Goal: Transaction & Acquisition: Book appointment/travel/reservation

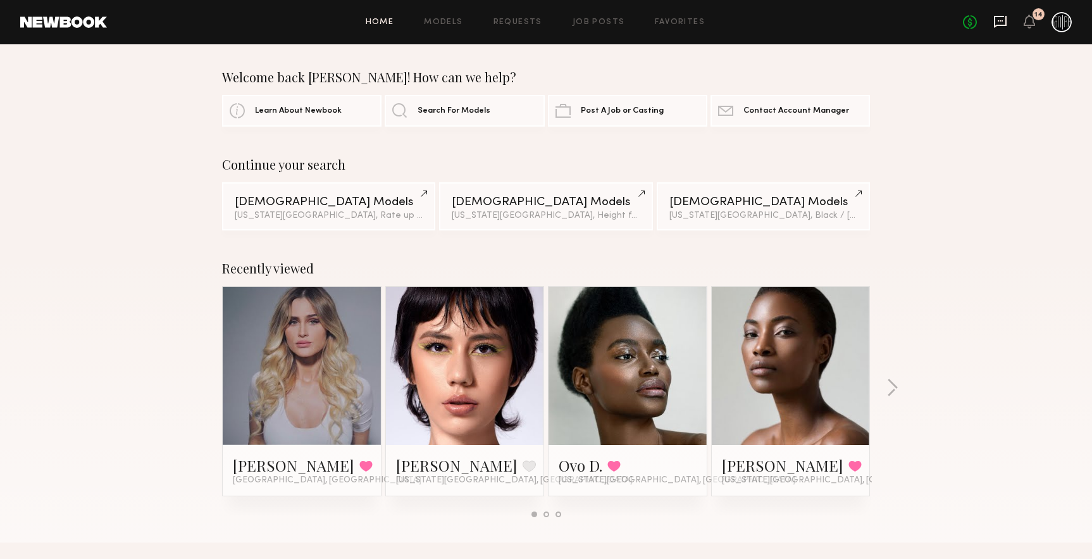
click at [1005, 23] on icon at bounding box center [1000, 22] width 14 height 14
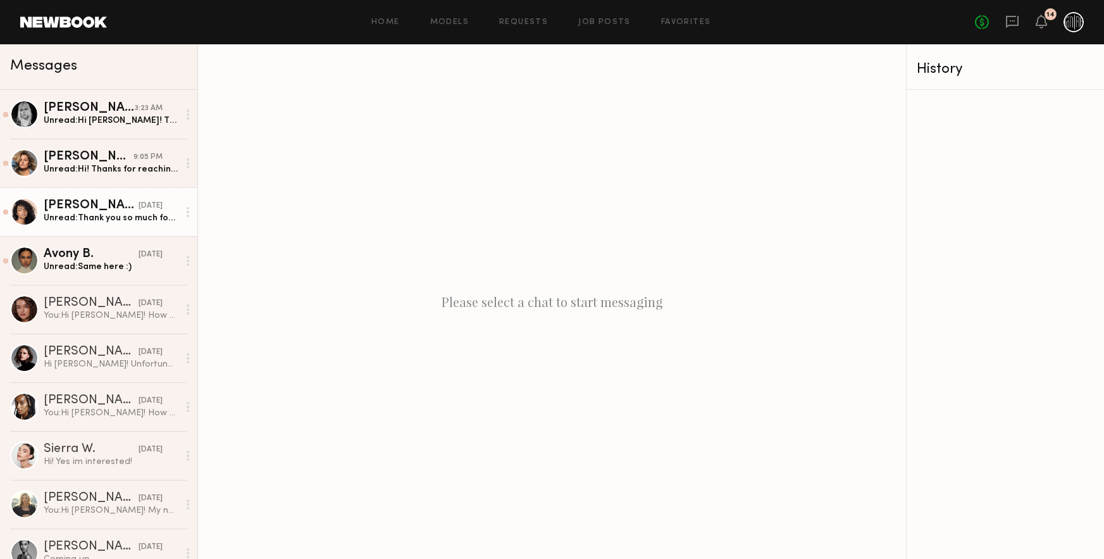
click at [92, 229] on link "Tirzah E. yesterday Unread: Thank you so much for considering me" at bounding box center [98, 211] width 197 height 49
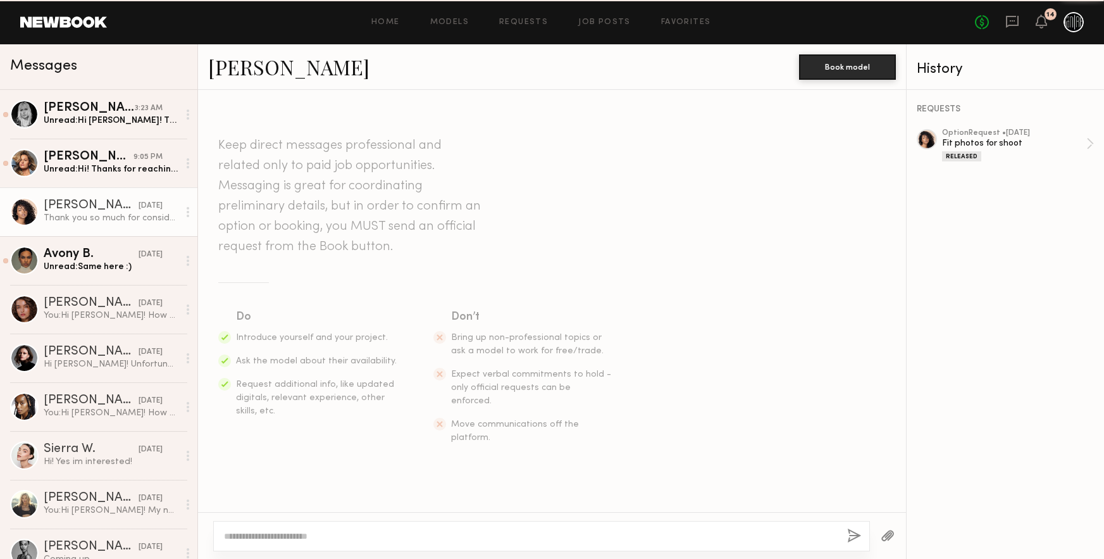
scroll to position [963, 0]
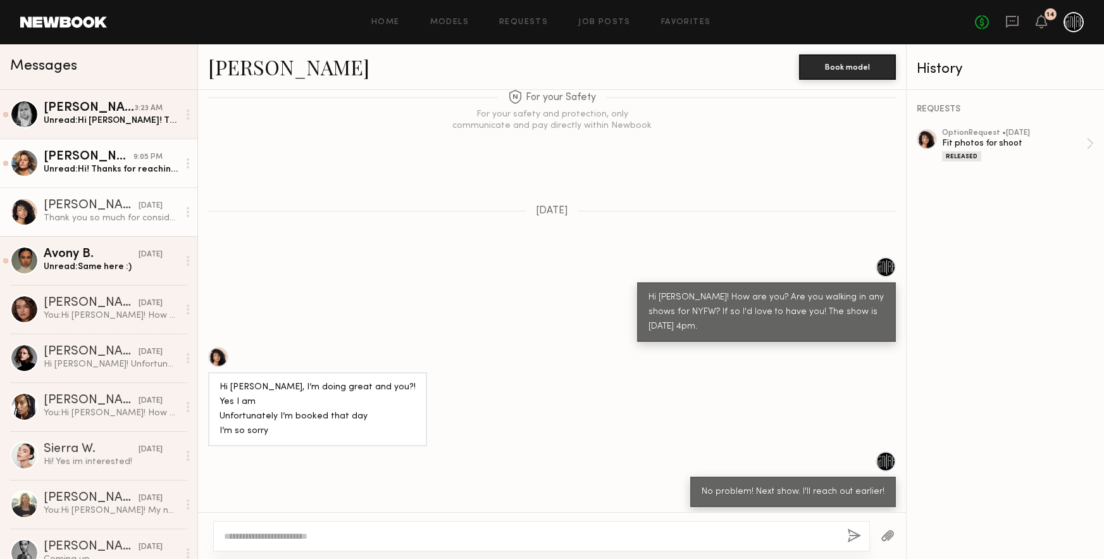
click at [89, 175] on div "Unread: Hi! Thanks for reaching out. I am not walking but would fly to NY to wa…" at bounding box center [111, 169] width 135 height 12
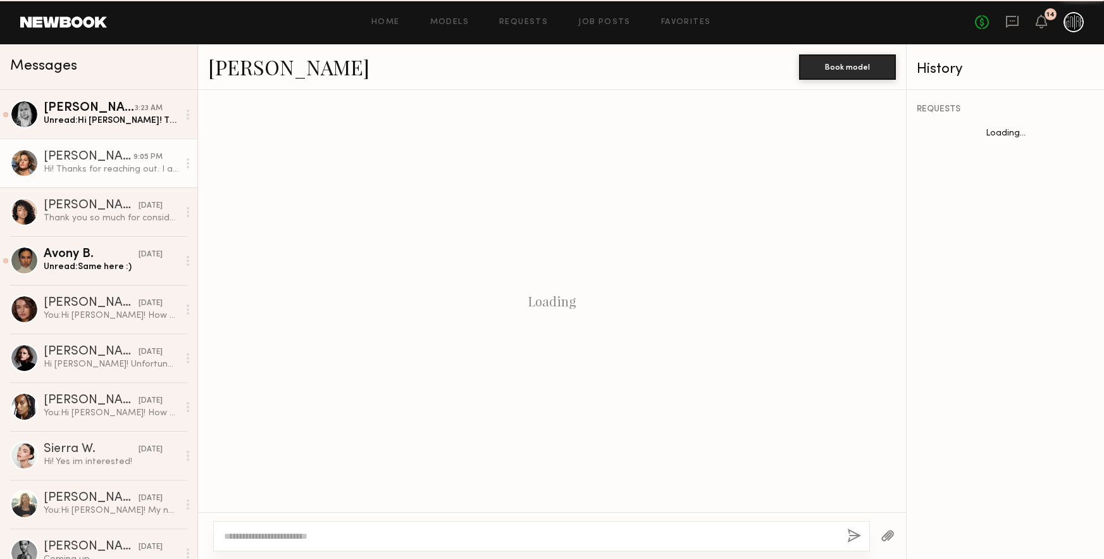
scroll to position [216, 0]
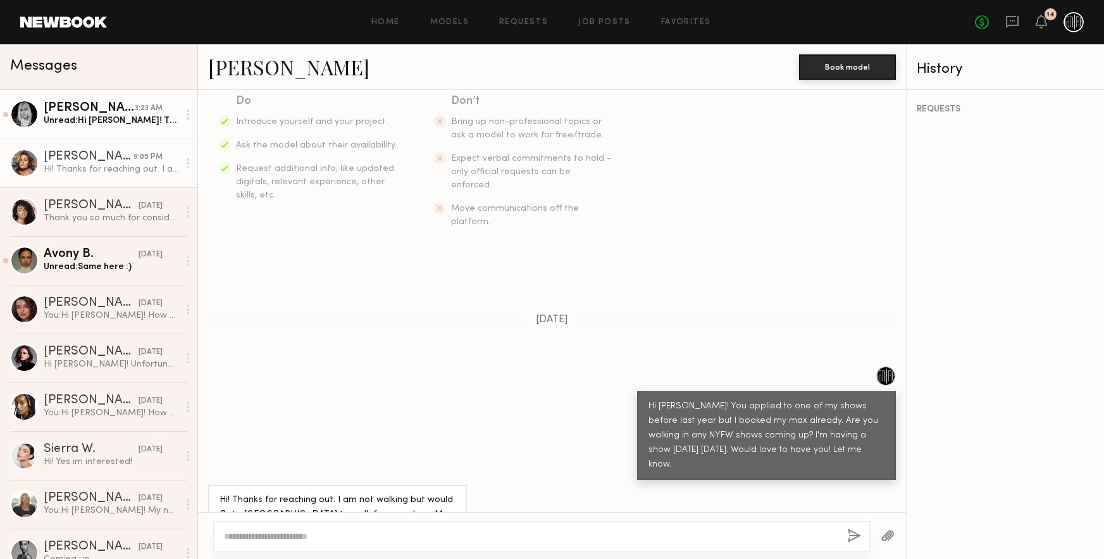
click at [116, 119] on div "Unread: Hi Megan! Thank you for reaching out. Yes I’m walking some shows this s…" at bounding box center [111, 120] width 135 height 12
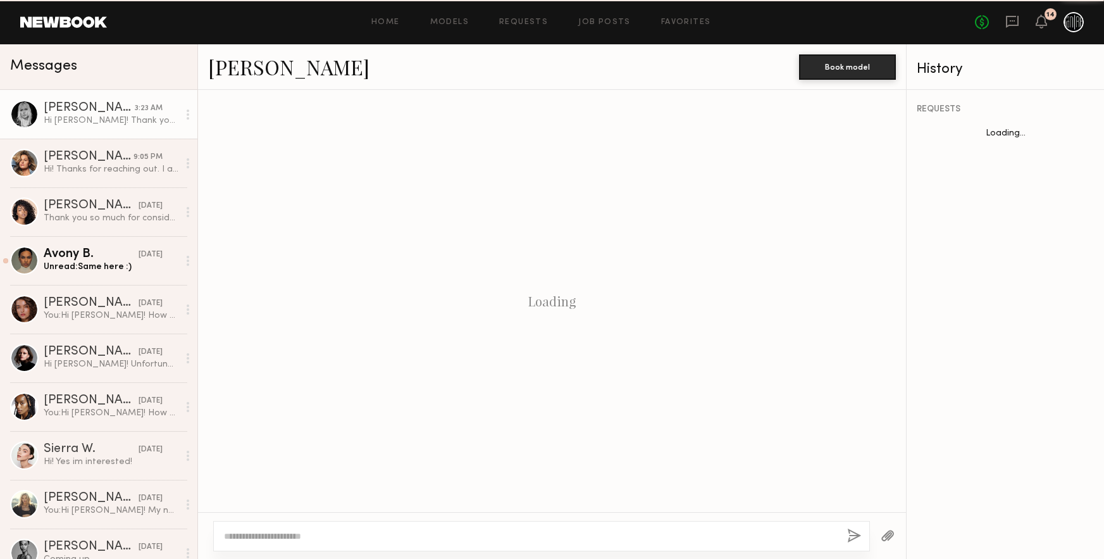
scroll to position [358, 0]
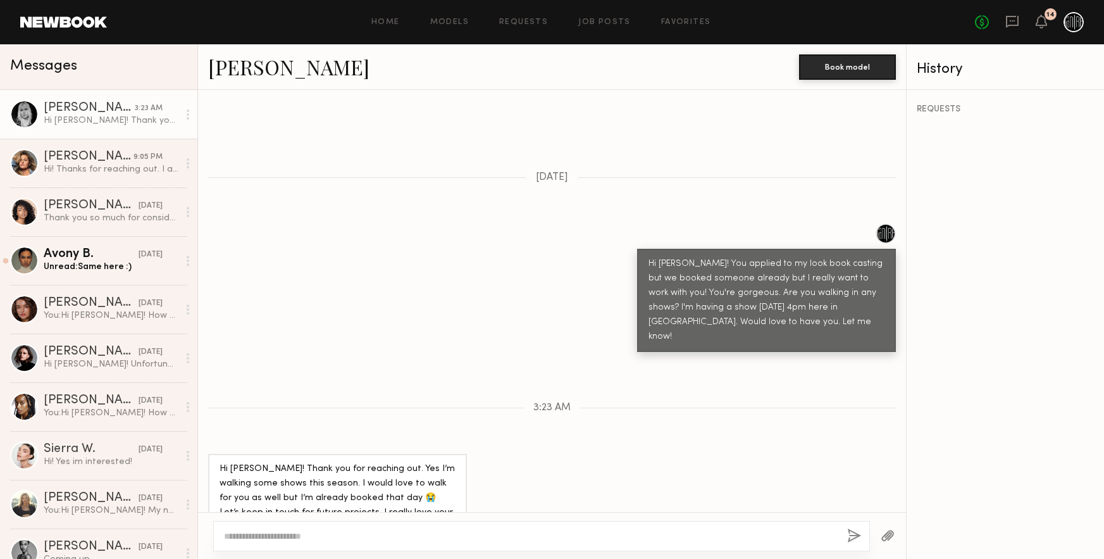
click at [68, 28] on header "Home Models Requests Job Posts Favorites Sign Out No fees up to $5,000 14" at bounding box center [552, 22] width 1104 height 44
click at [70, 23] on link at bounding box center [63, 21] width 87 height 11
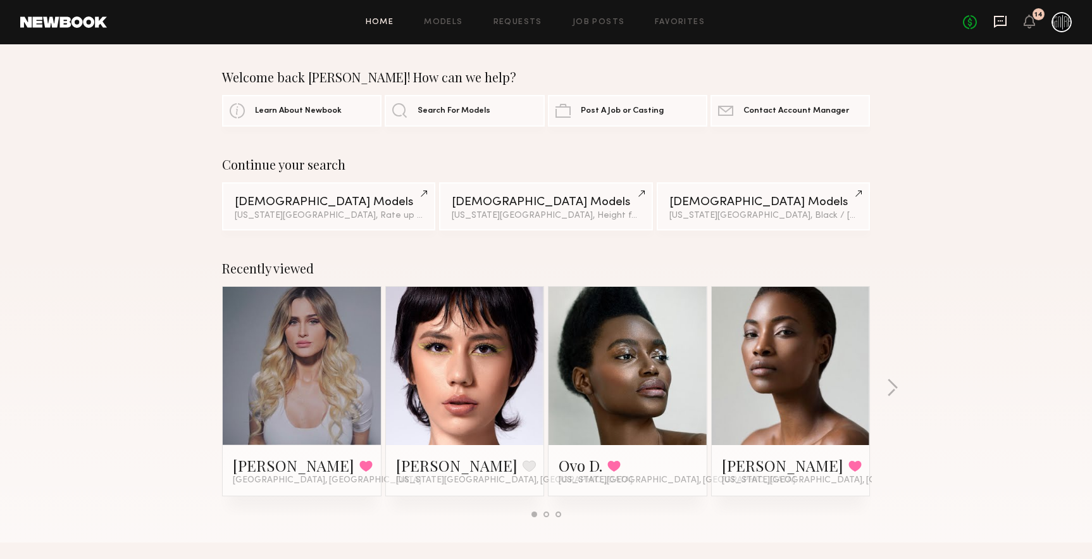
click at [997, 23] on icon at bounding box center [1000, 22] width 14 height 14
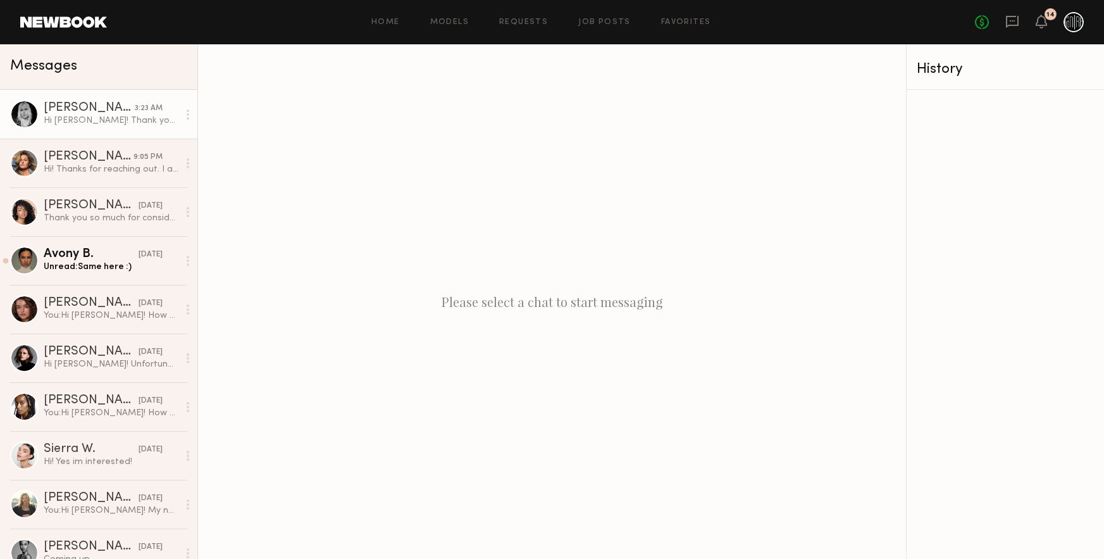
click at [40, 119] on link "Anna E. 3:23 AM Hi Megan! Thank you for reaching out. Yes I’m walking some show…" at bounding box center [98, 114] width 197 height 49
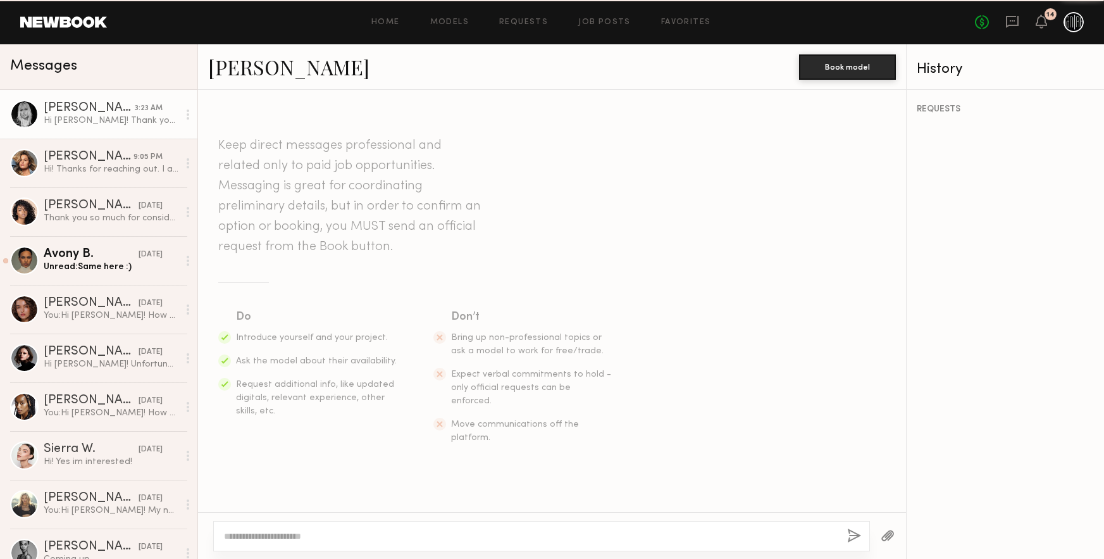
scroll to position [358, 0]
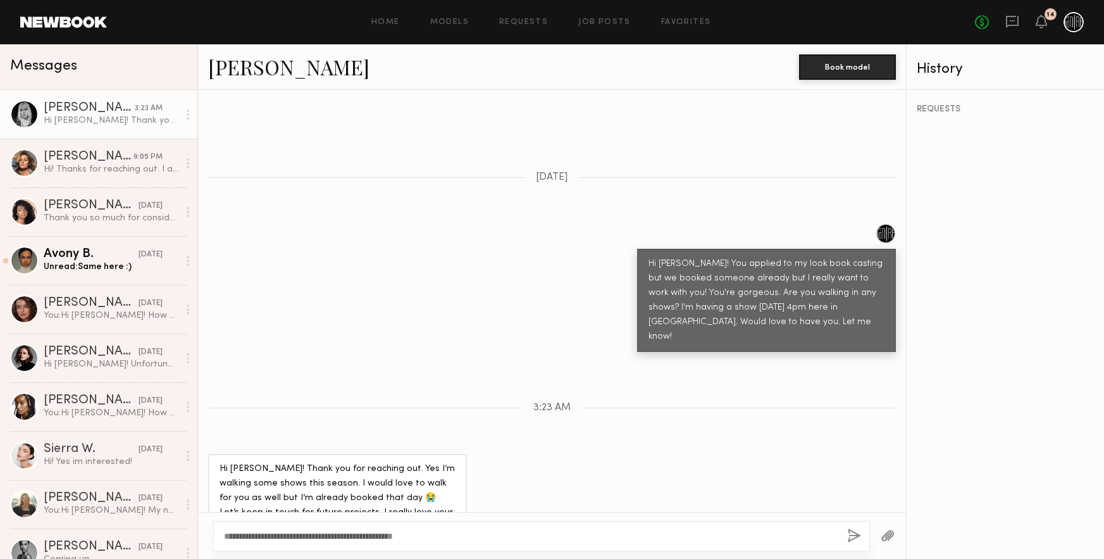
type textarea "**********"
click at [850, 536] on button "button" at bounding box center [854, 536] width 14 height 16
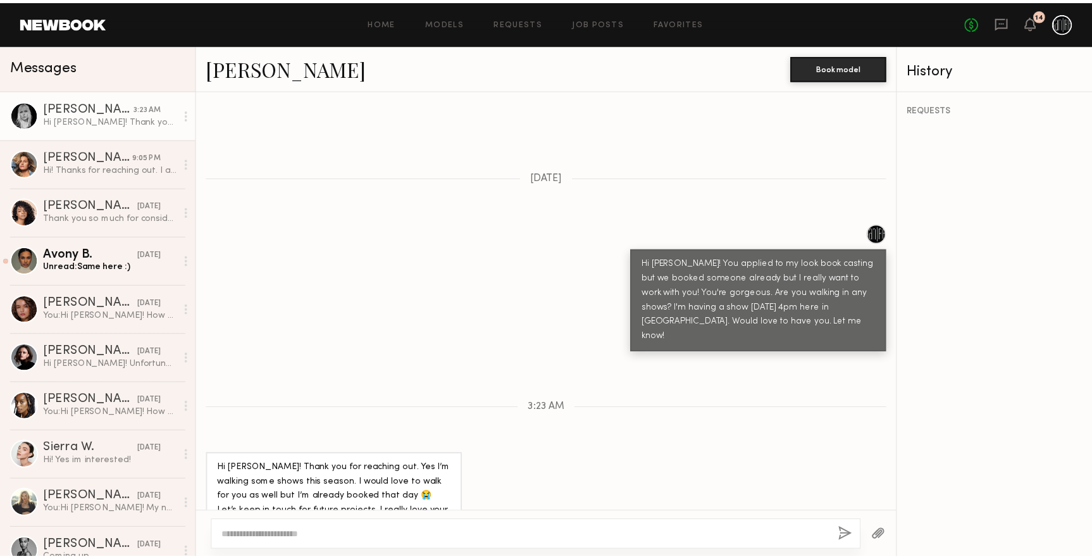
scroll to position [517, 0]
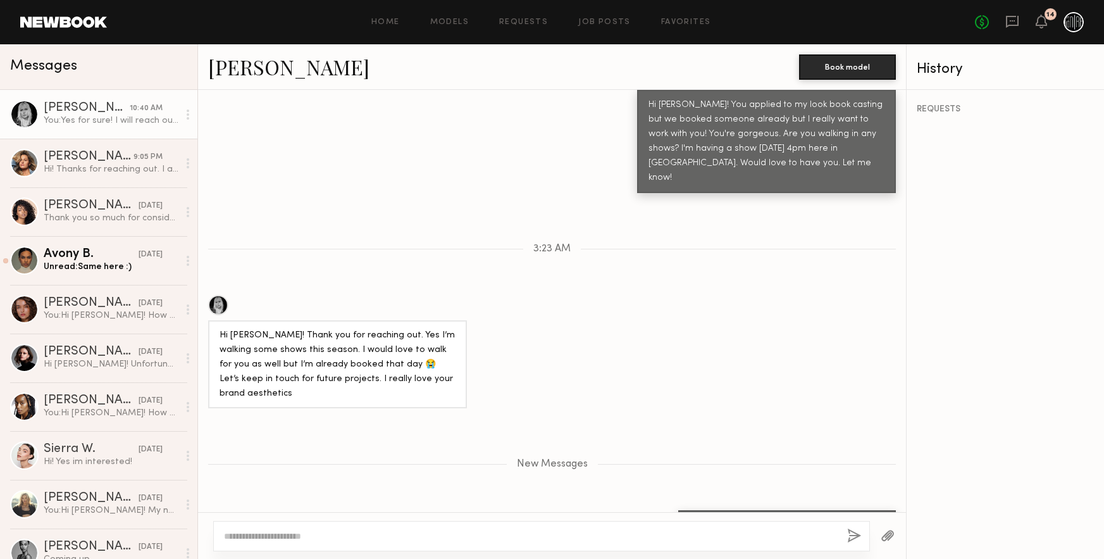
click at [68, 18] on link at bounding box center [63, 21] width 87 height 11
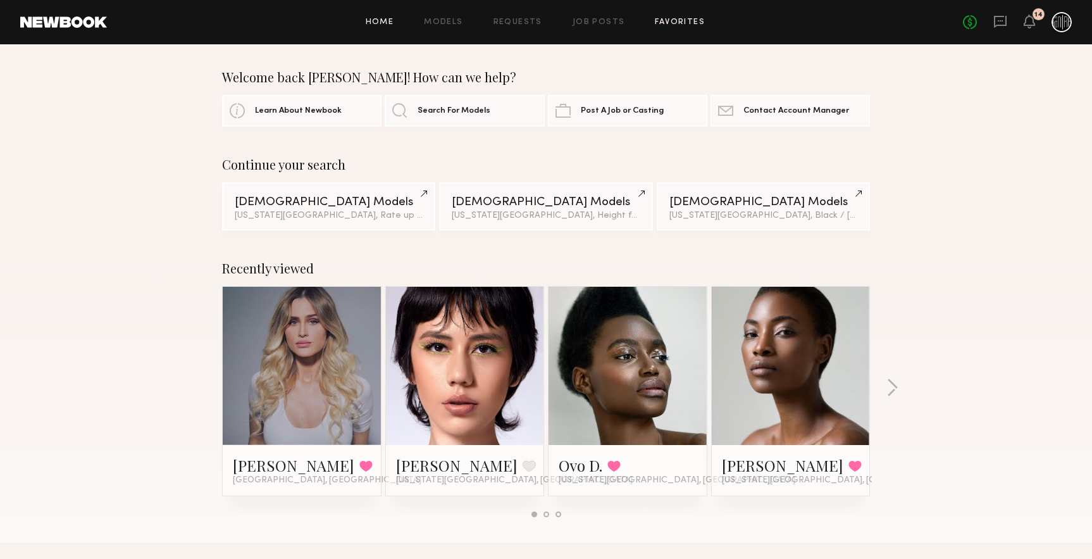
click at [696, 21] on link "Favorites" at bounding box center [680, 22] width 50 height 8
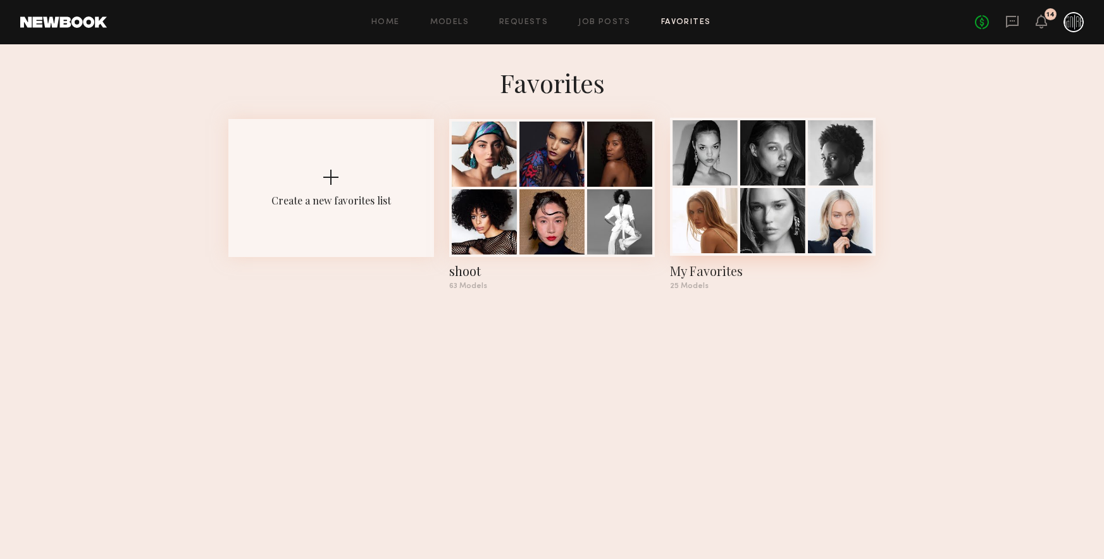
click at [705, 185] on div at bounding box center [773, 187] width 206 height 138
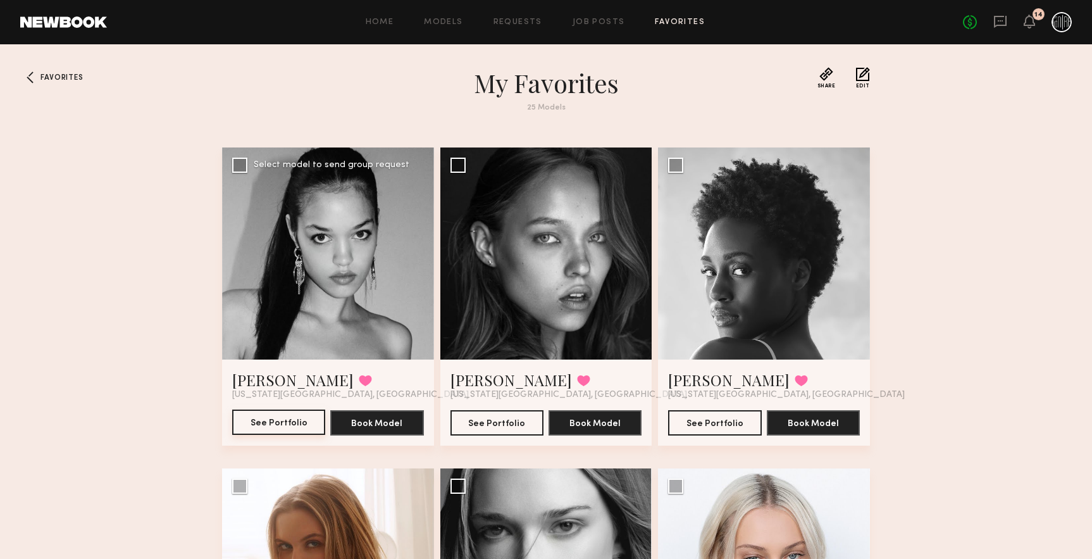
click at [301, 431] on button "See Portfolio" at bounding box center [278, 421] width 93 height 25
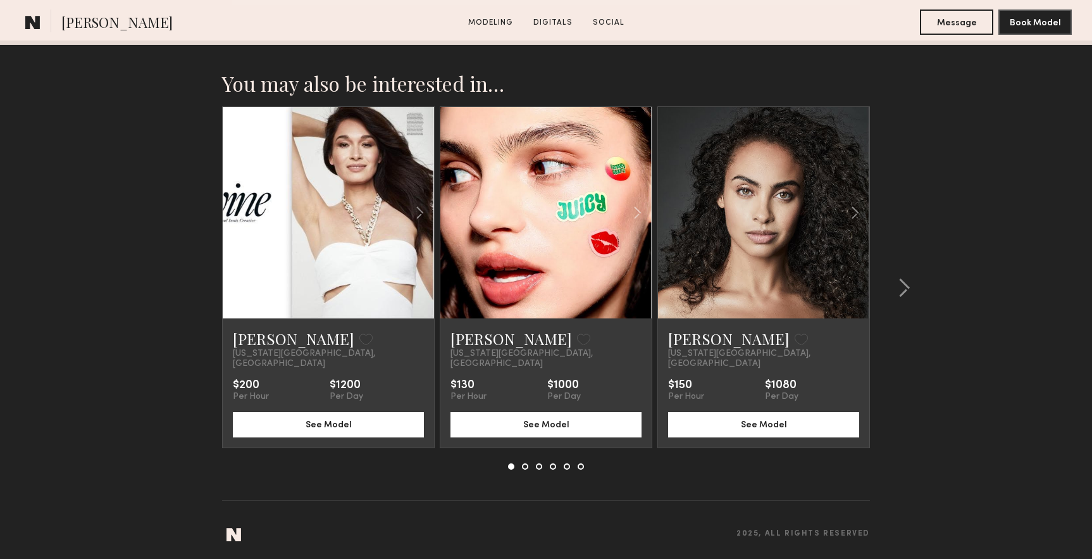
scroll to position [2033, 0]
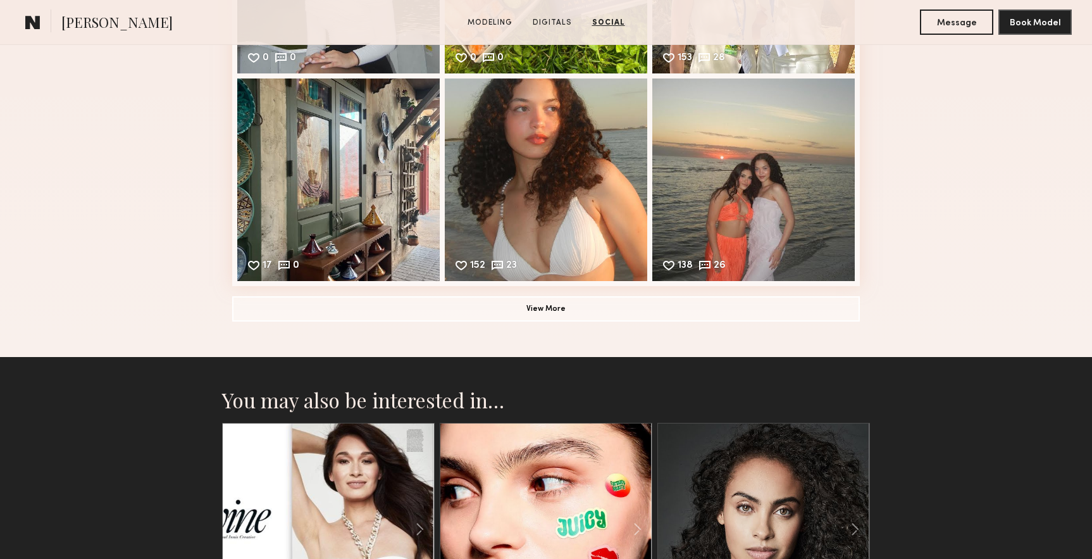
click at [571, 321] on common-button "View More" at bounding box center [546, 308] width 628 height 25
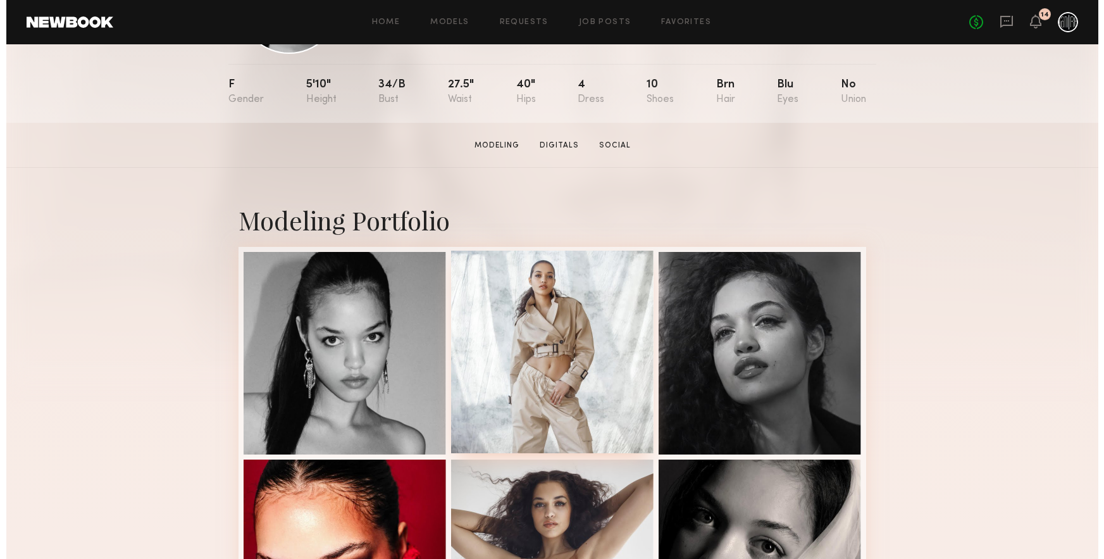
scroll to position [0, 0]
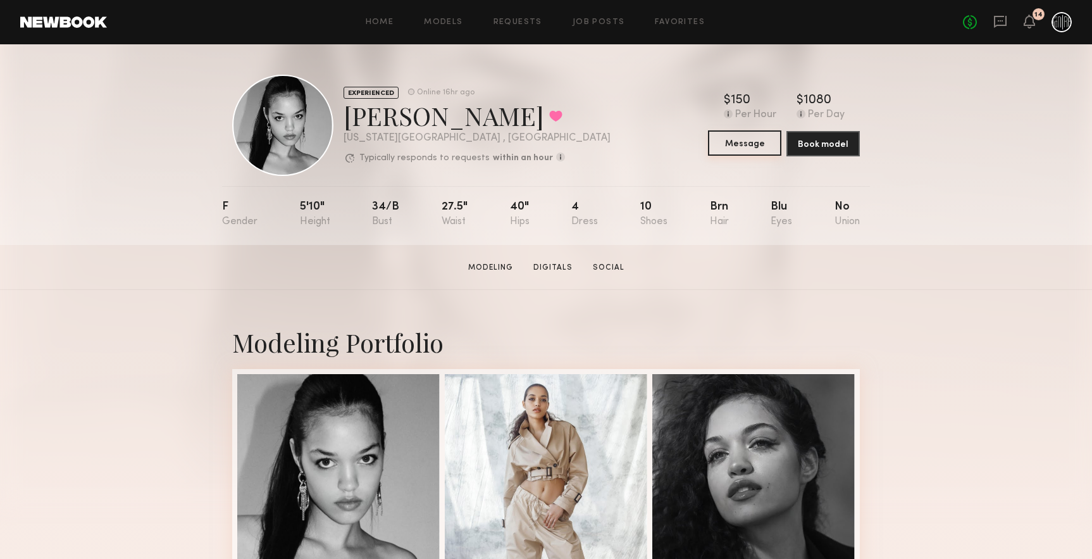
click at [757, 147] on button "Message" at bounding box center [744, 142] width 73 height 25
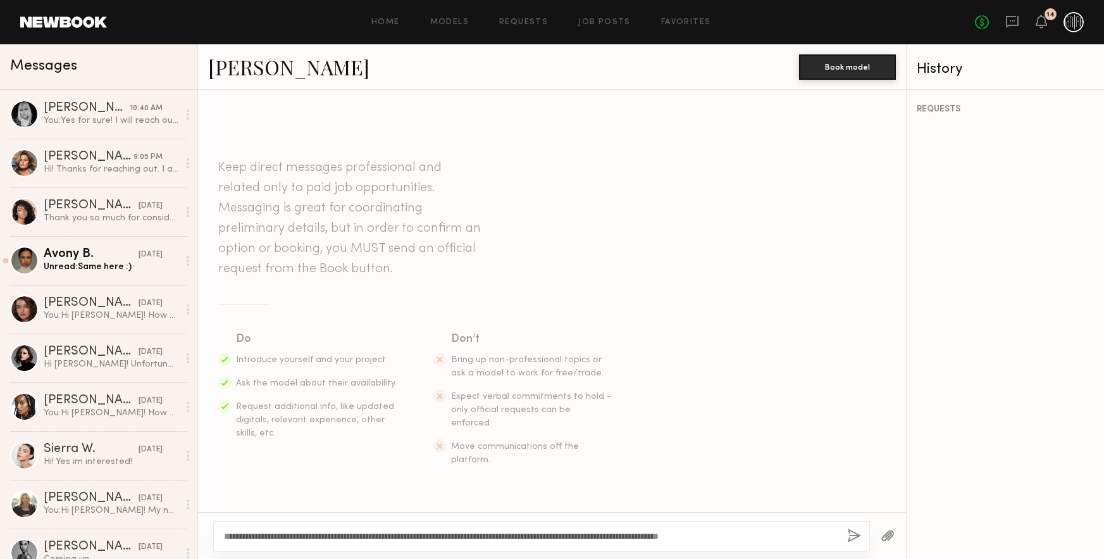
drag, startPoint x: 784, startPoint y: 534, endPoint x: 224, endPoint y: 532, distance: 560.5
click at [224, 532] on textarea "**********" at bounding box center [530, 535] width 613 height 13
click at [712, 540] on textarea "**********" at bounding box center [530, 535] width 613 height 13
click at [751, 533] on textarea "**********" at bounding box center [530, 535] width 613 height 13
drag, startPoint x: 720, startPoint y: 534, endPoint x: 793, endPoint y: 532, distance: 72.1
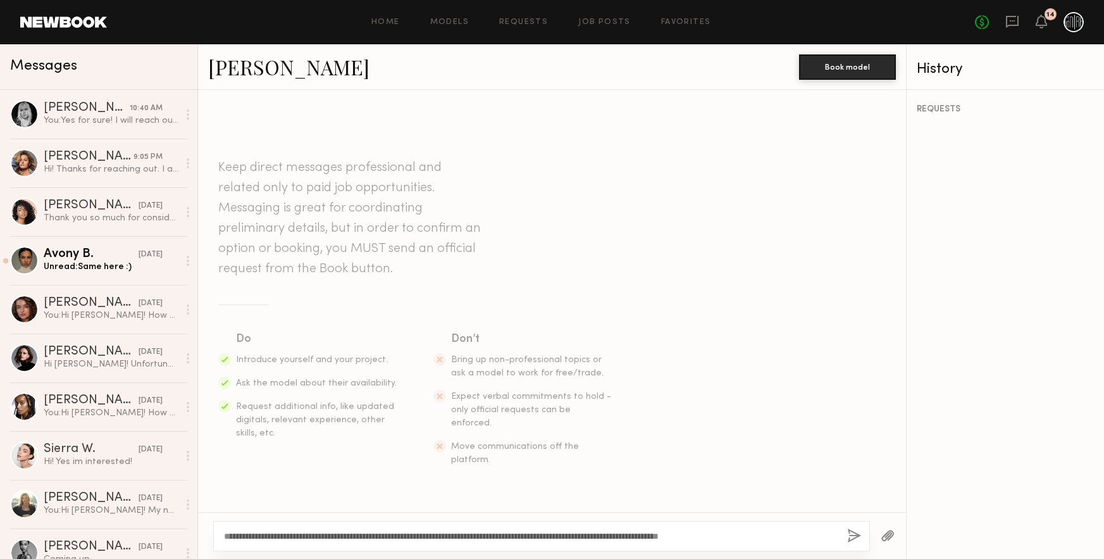
click at [793, 532] on textarea "**********" at bounding box center [530, 535] width 613 height 13
click at [540, 534] on textarea "**********" at bounding box center [530, 535] width 613 height 13
type textarea "**********"
click at [889, 531] on button "button" at bounding box center [888, 536] width 14 height 16
click at [851, 535] on button "button" at bounding box center [854, 536] width 14 height 16
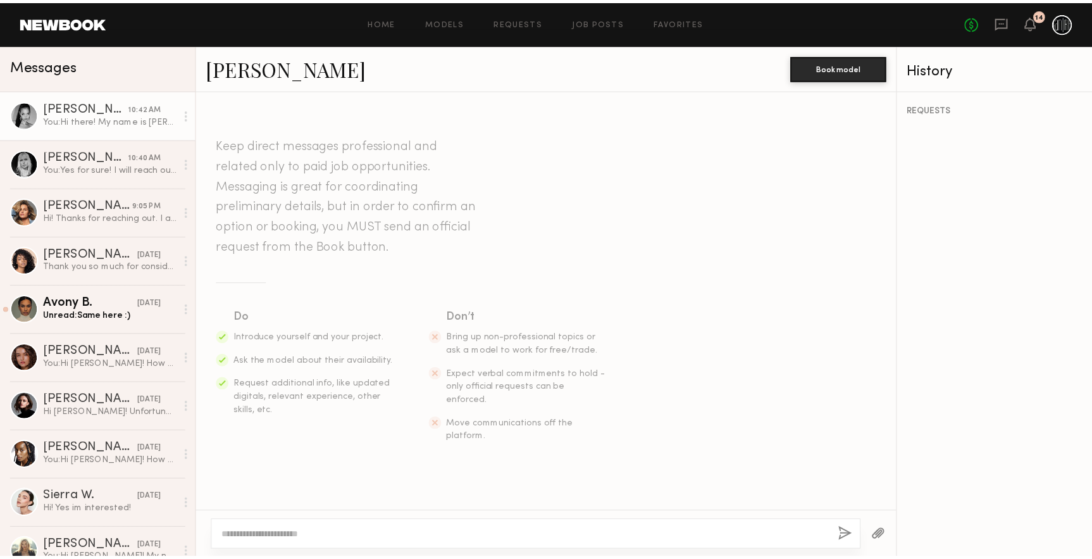
scroll to position [137, 0]
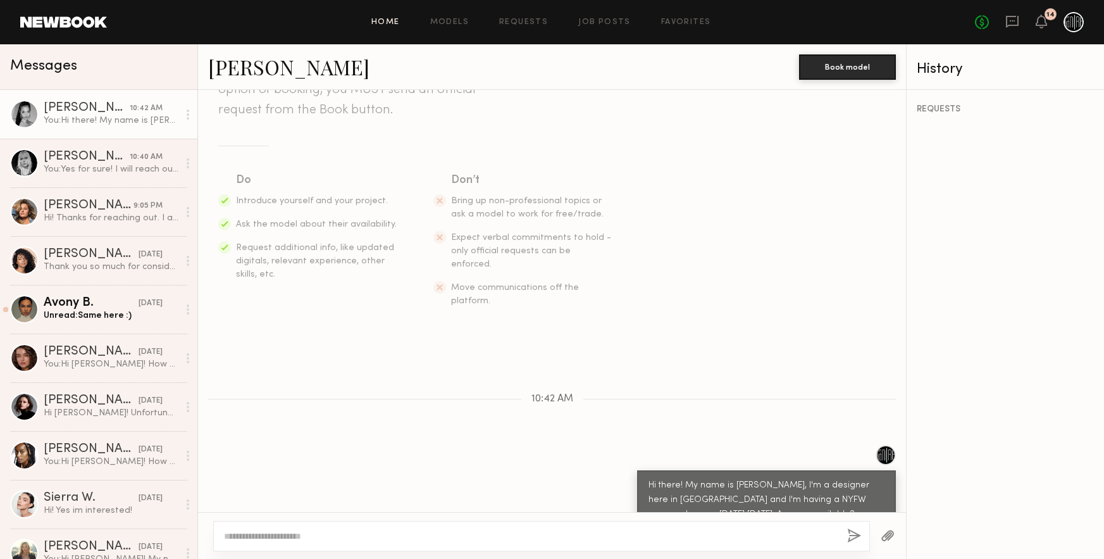
click at [395, 23] on link "Home" at bounding box center [385, 22] width 28 height 8
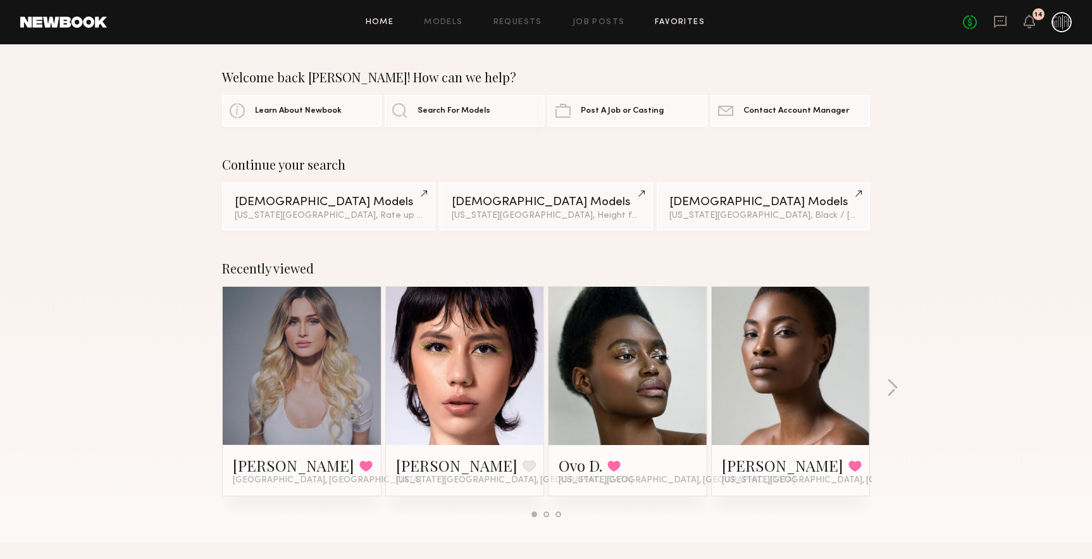
click at [678, 23] on link "Favorites" at bounding box center [680, 22] width 50 height 8
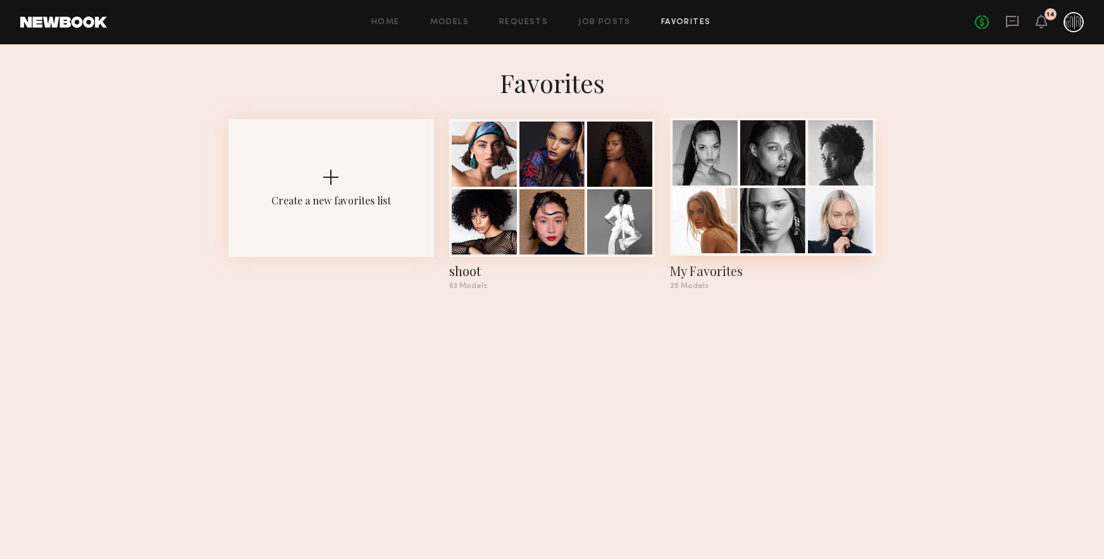
click at [763, 190] on div at bounding box center [772, 220] width 65 height 65
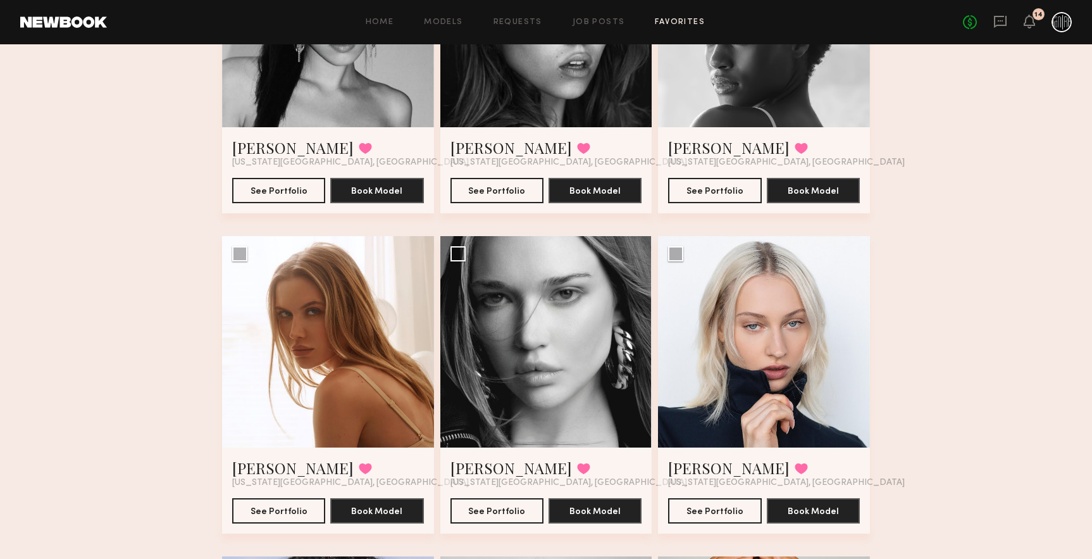
scroll to position [237, 0]
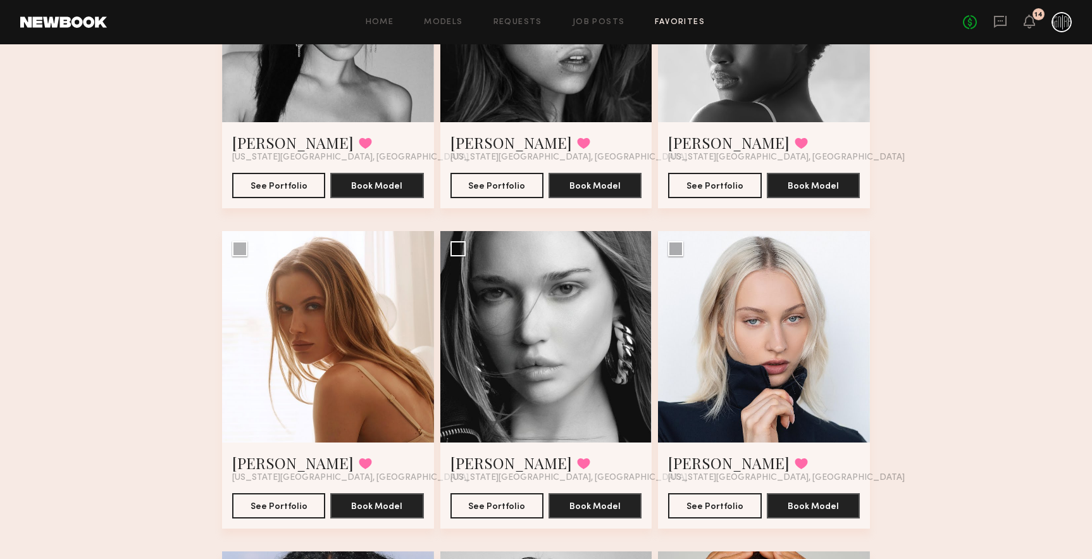
click at [717, 86] on div at bounding box center [764, 16] width 212 height 212
click at [714, 186] on button "See Portfolio" at bounding box center [714, 184] width 93 height 25
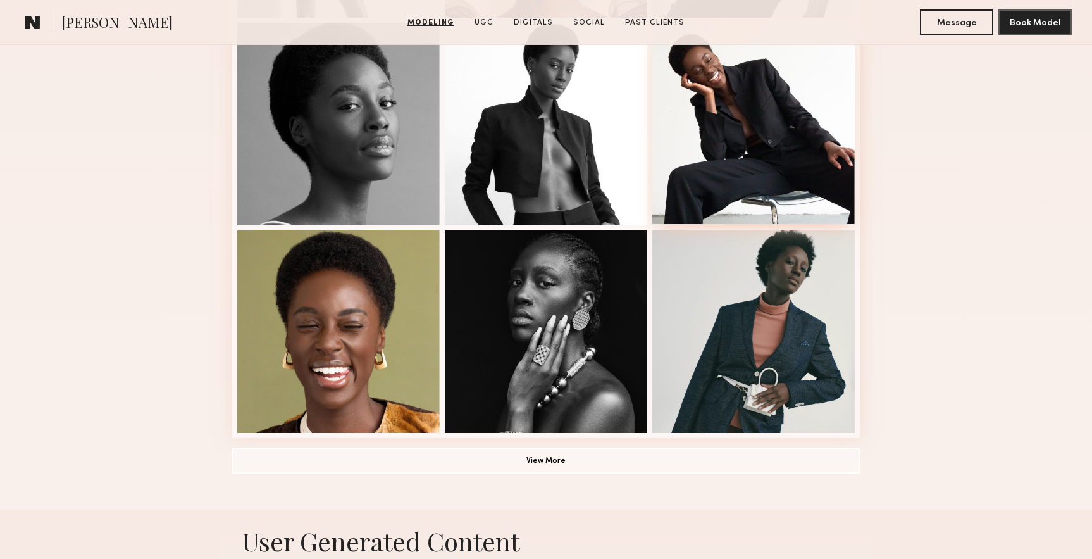
scroll to position [870, 0]
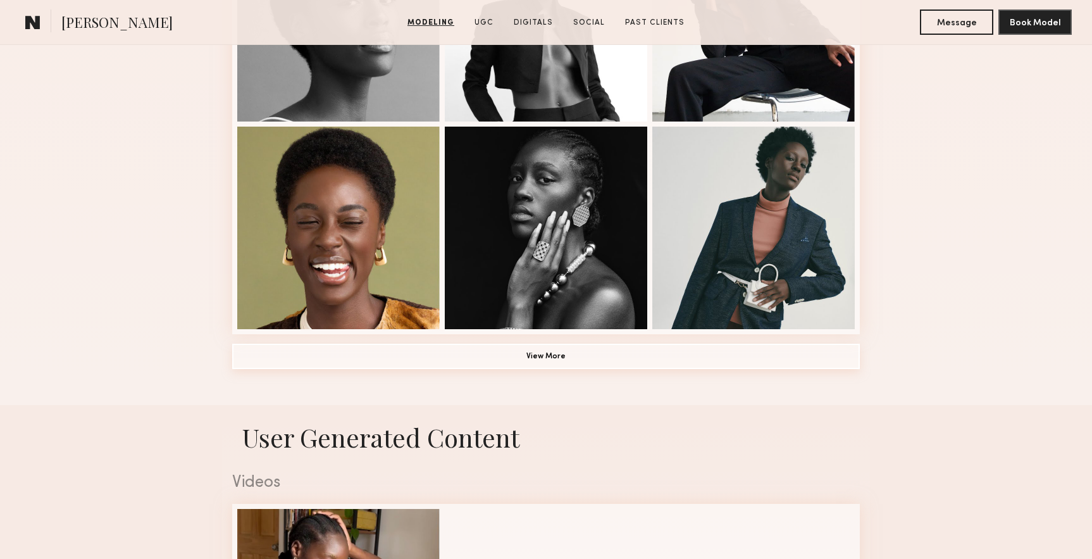
click at [557, 364] on button "View More" at bounding box center [546, 355] width 628 height 25
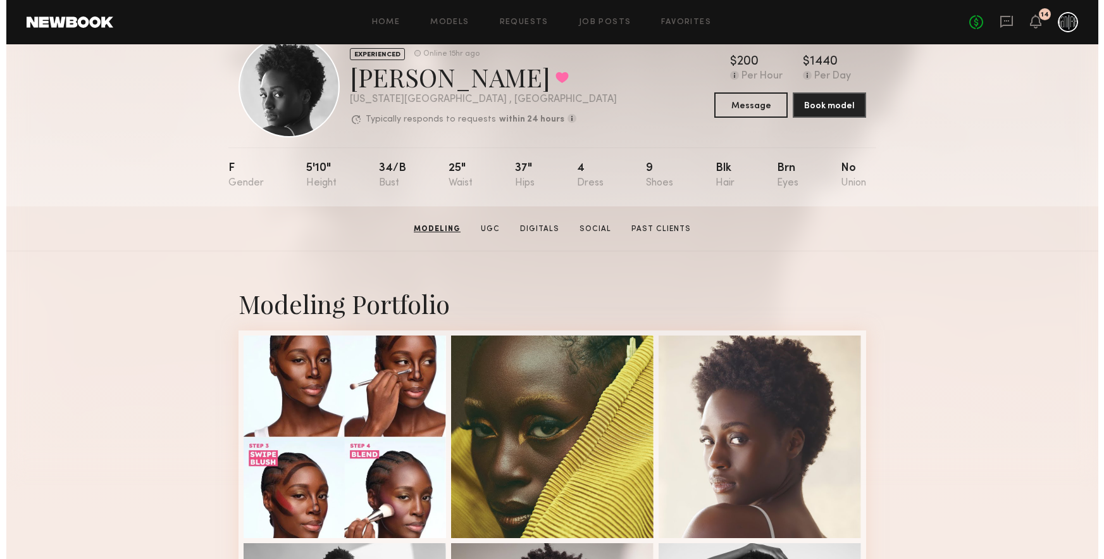
scroll to position [0, 0]
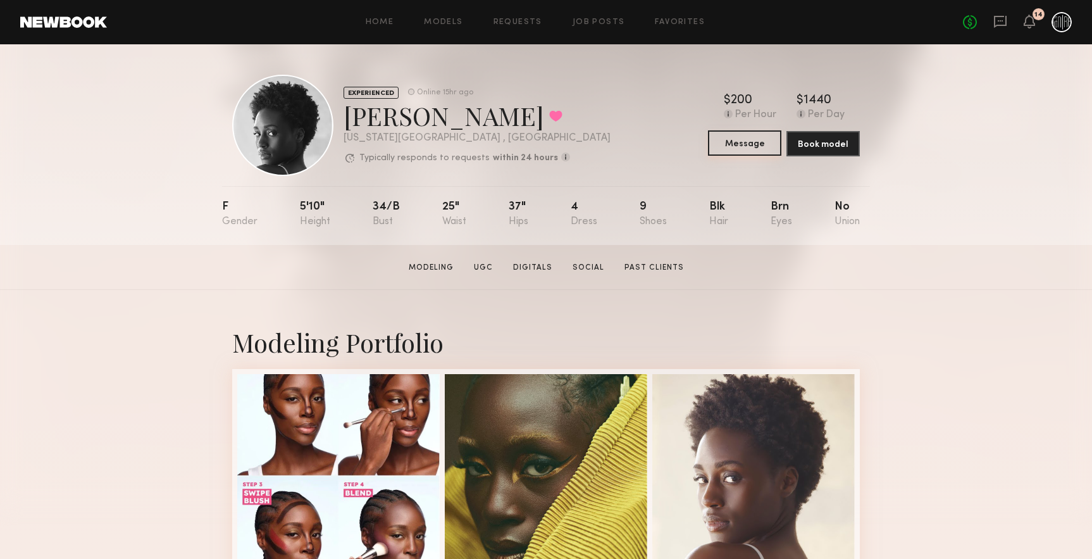
click at [755, 146] on button "Message" at bounding box center [744, 142] width 73 height 25
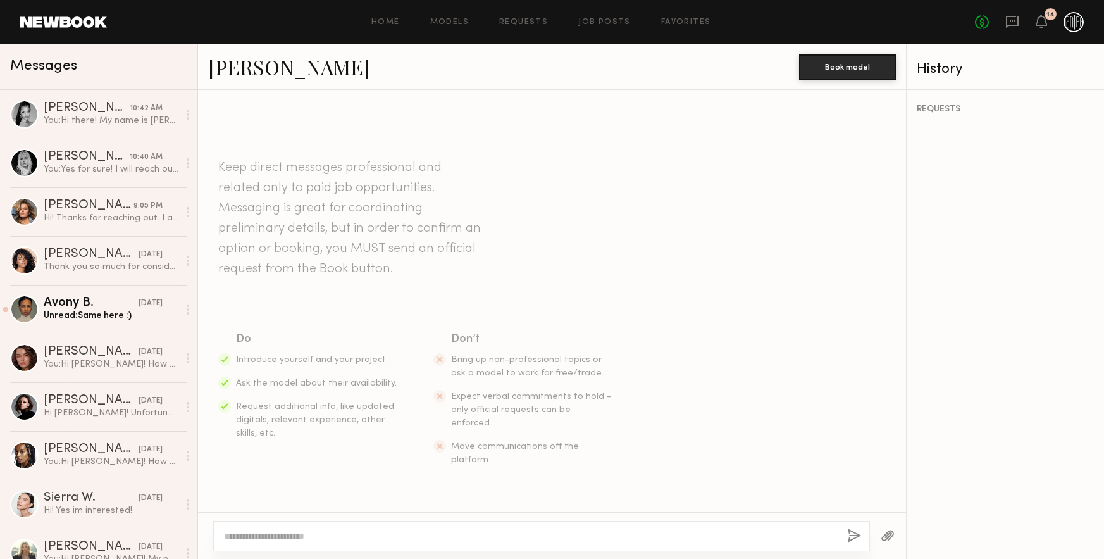
drag, startPoint x: 371, startPoint y: 528, endPoint x: 351, endPoint y: 536, distance: 21.8
click at [351, 536] on textarea at bounding box center [530, 535] width 613 height 13
paste textarea "**********"
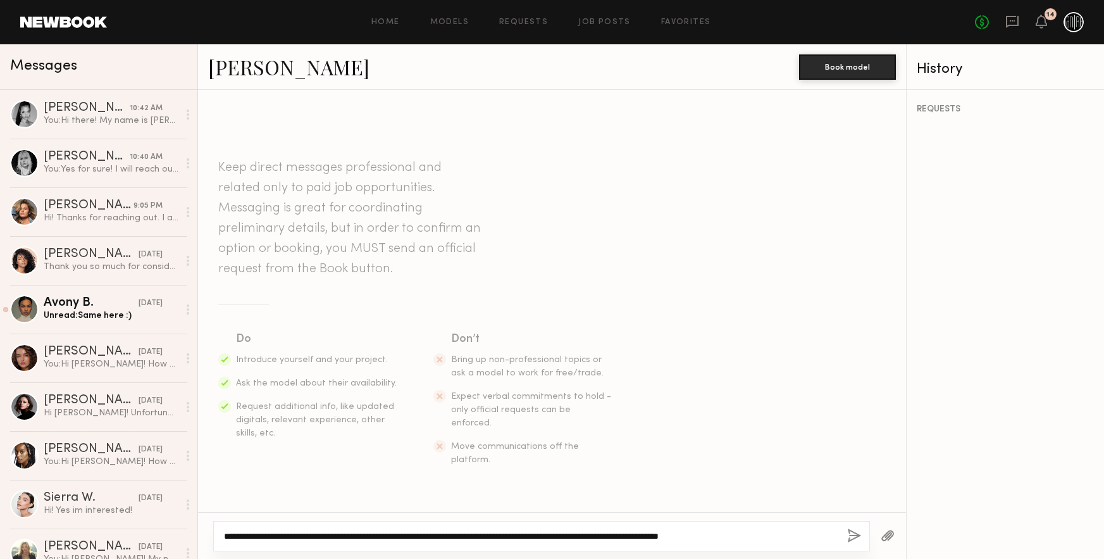
drag, startPoint x: 736, startPoint y: 530, endPoint x: 797, endPoint y: 524, distance: 61.6
click at [797, 524] on div "**********" at bounding box center [541, 536] width 657 height 30
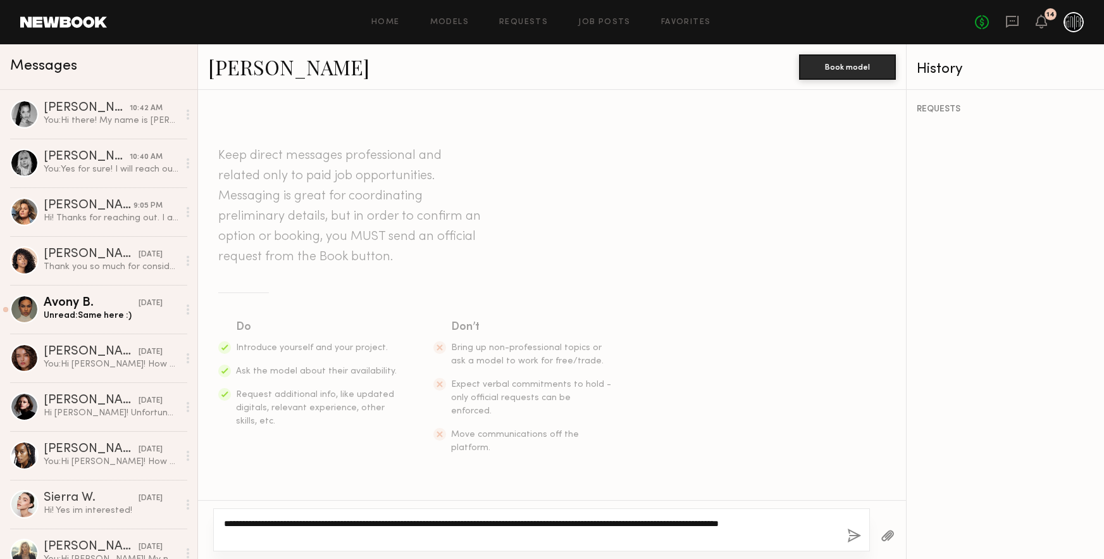
type textarea "**********"
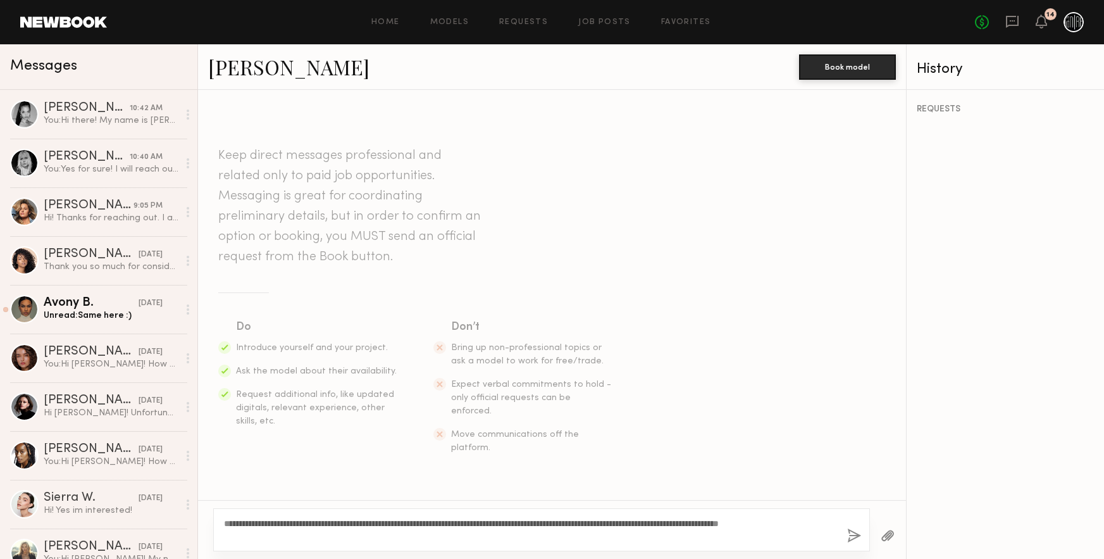
click at [855, 534] on button "button" at bounding box center [854, 536] width 14 height 16
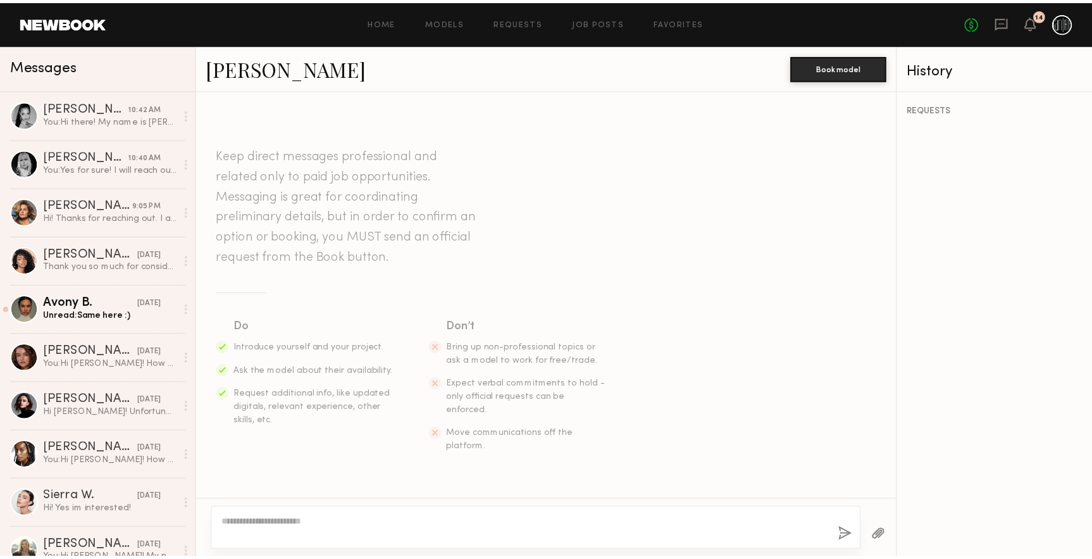
scroll to position [137, 0]
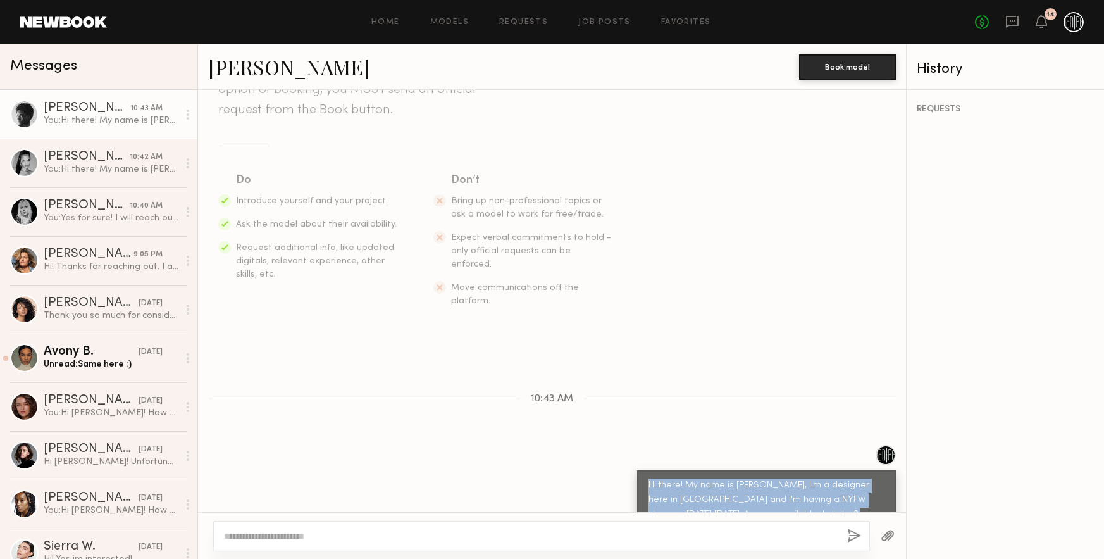
drag, startPoint x: 820, startPoint y: 481, endPoint x: 638, endPoint y: 452, distance: 185.0
click at [648, 478] on div "Hi there! My name is Megan, I'm a designer here in NY and I'm having a NYFW sho…" at bounding box center [766, 507] width 236 height 58
copy div "Hi there! My name is Megan, I'm a designer here in NY and I'm having a NYFW sho…"
click at [382, 20] on link "Home" at bounding box center [385, 22] width 28 height 8
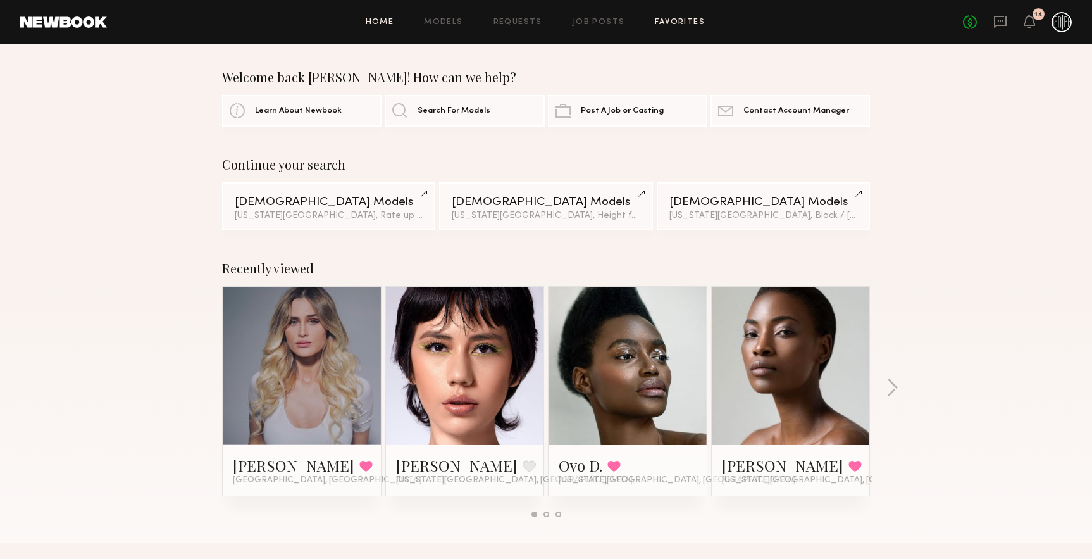
click at [683, 18] on link "Favorites" at bounding box center [680, 22] width 50 height 8
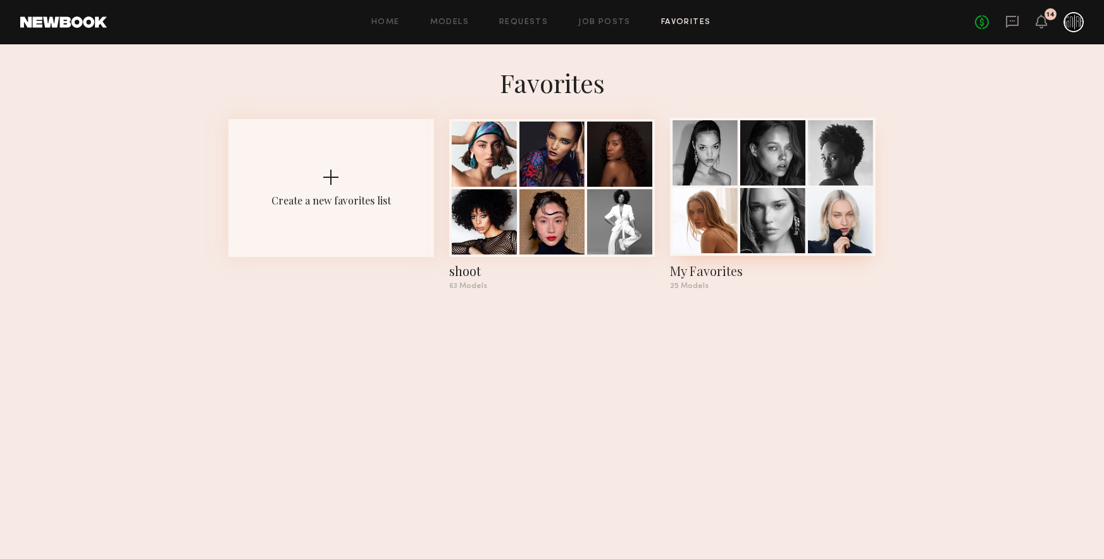
click at [727, 222] on div at bounding box center [704, 220] width 65 height 65
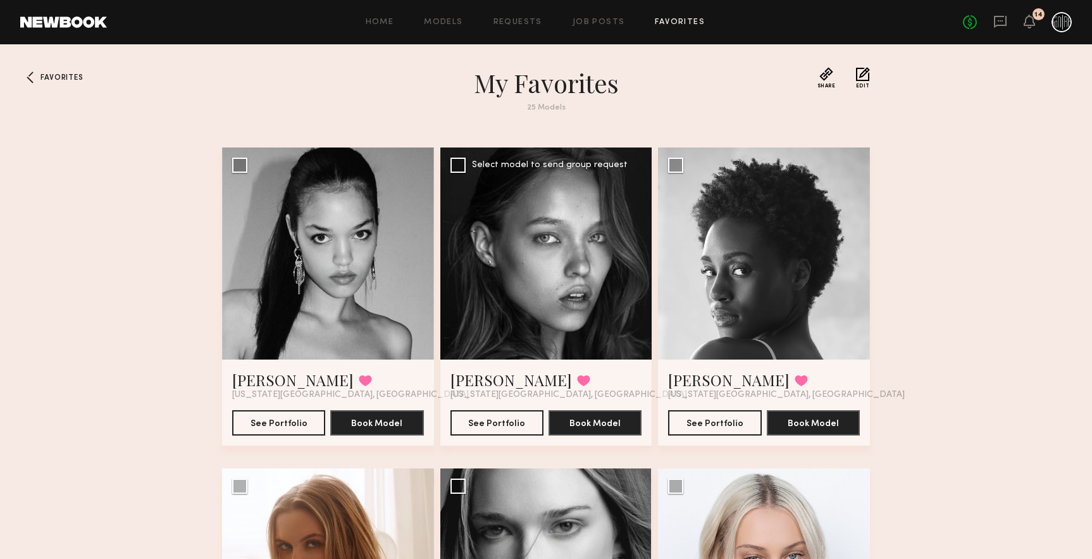
scroll to position [79, 0]
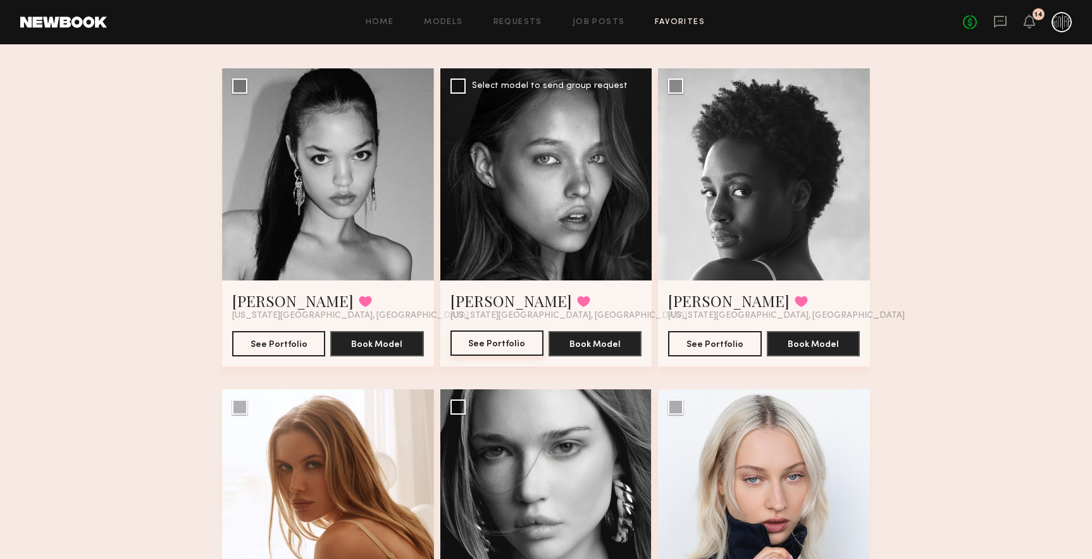
click at [512, 333] on button "See Portfolio" at bounding box center [496, 342] width 93 height 25
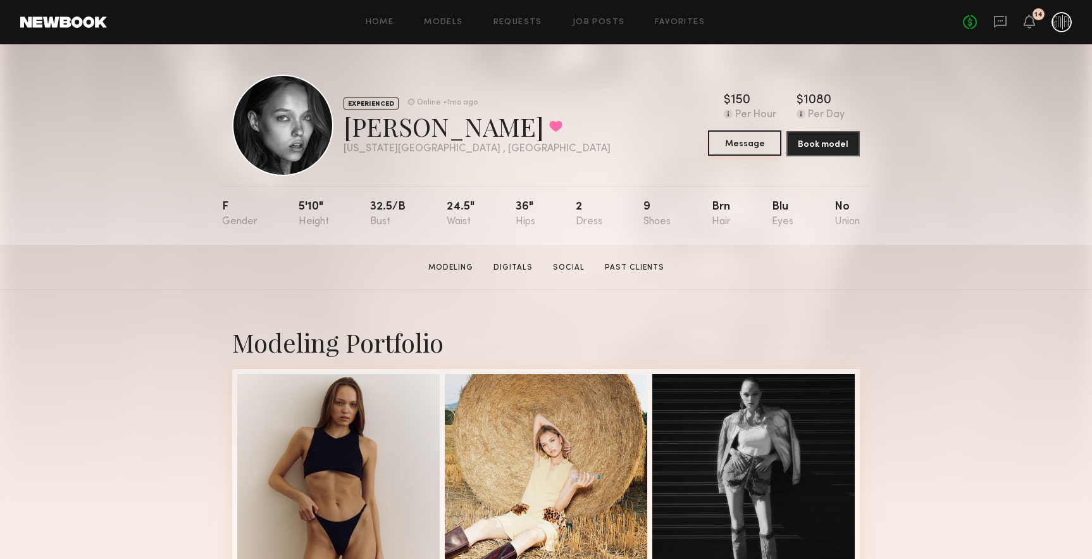
click at [746, 142] on button "Message" at bounding box center [744, 142] width 73 height 25
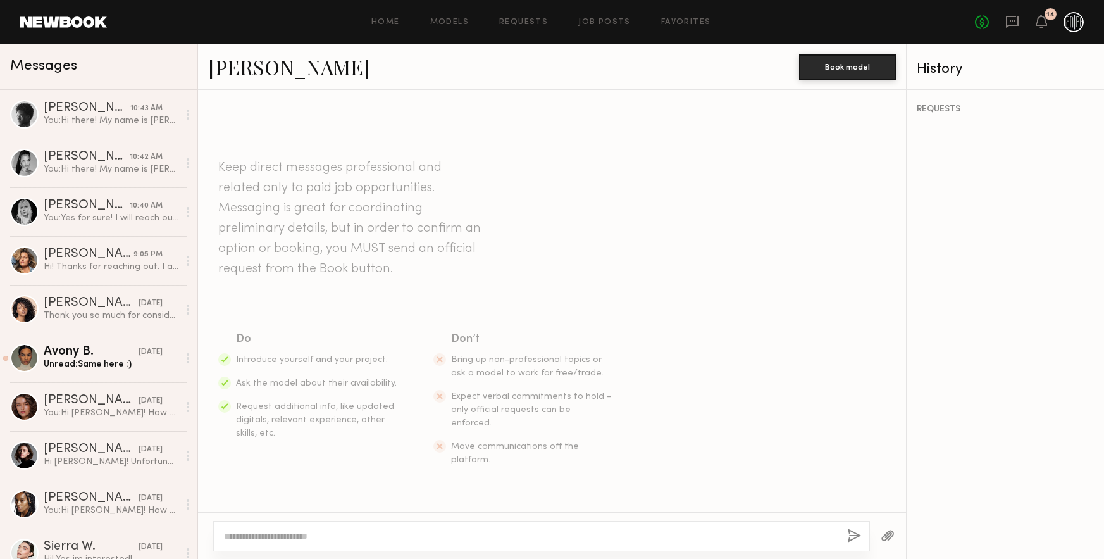
click at [335, 537] on textarea at bounding box center [530, 535] width 613 height 13
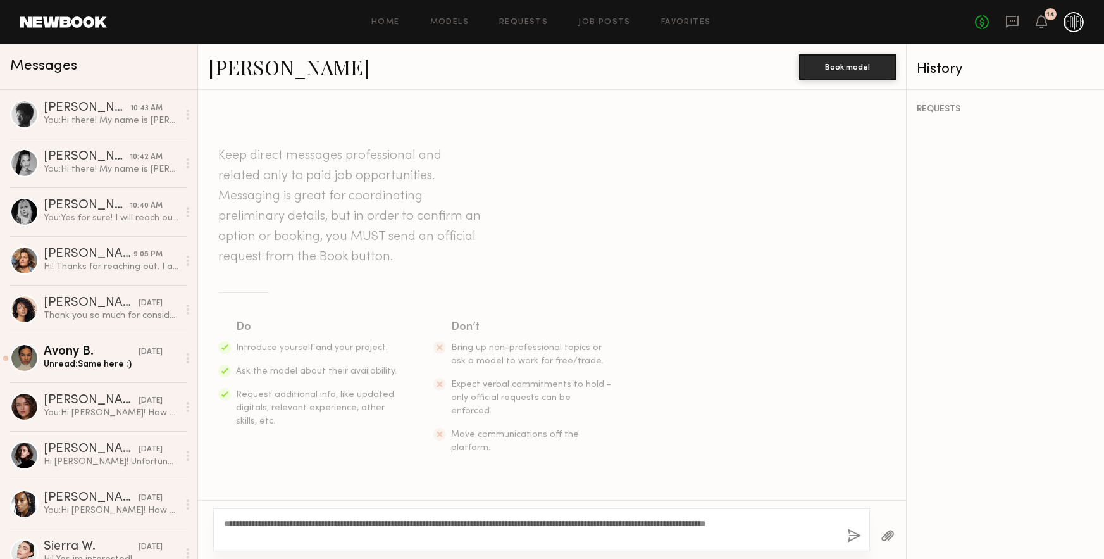
click at [750, 517] on textarea "**********" at bounding box center [530, 529] width 613 height 25
type textarea "**********"
click at [849, 532] on button "button" at bounding box center [854, 536] width 14 height 16
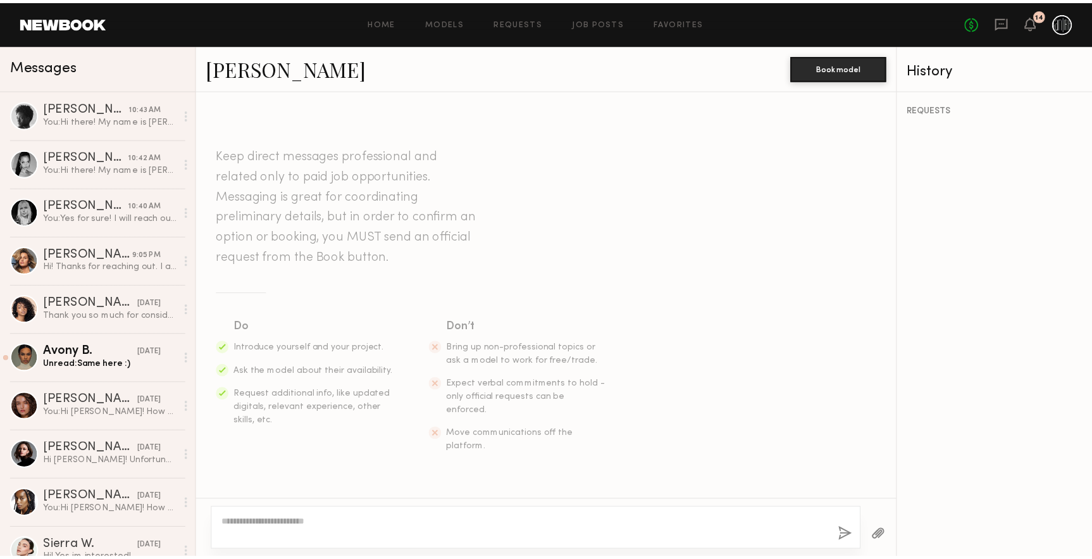
scroll to position [137, 0]
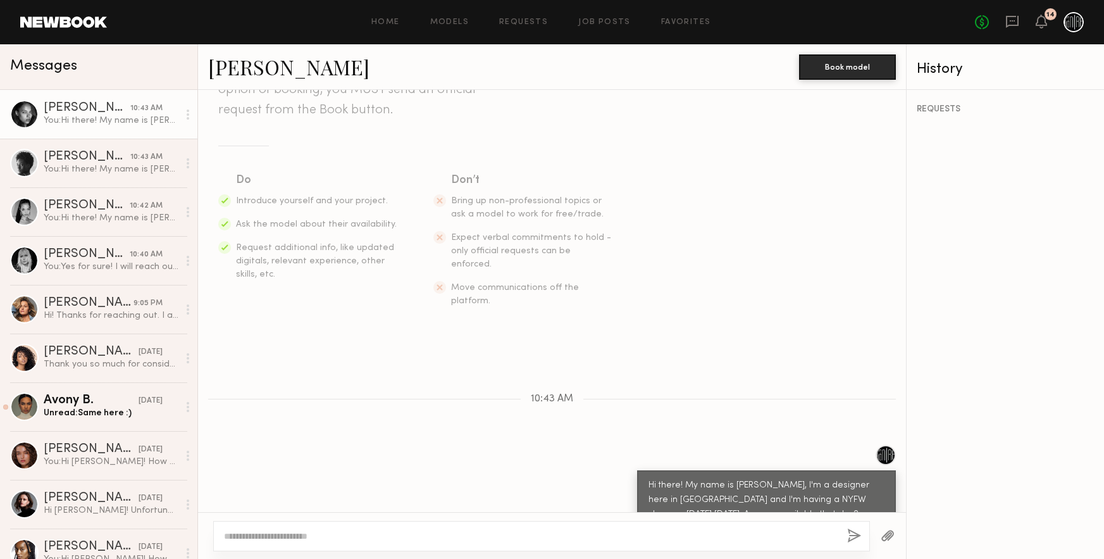
click at [49, 16] on link at bounding box center [63, 21] width 87 height 11
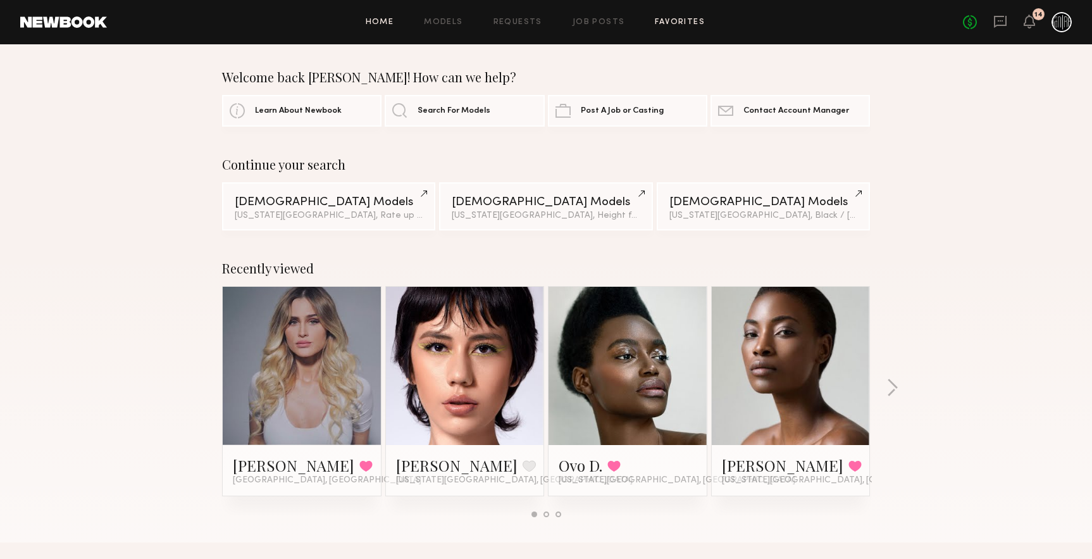
click at [664, 18] on link "Favorites" at bounding box center [680, 22] width 50 height 8
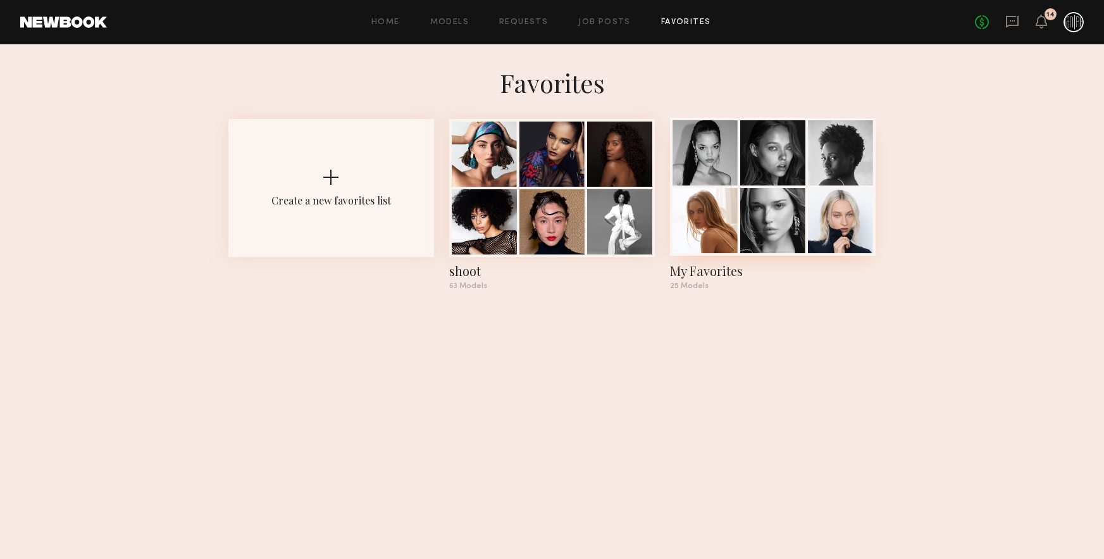
click at [698, 205] on div at bounding box center [704, 220] width 65 height 65
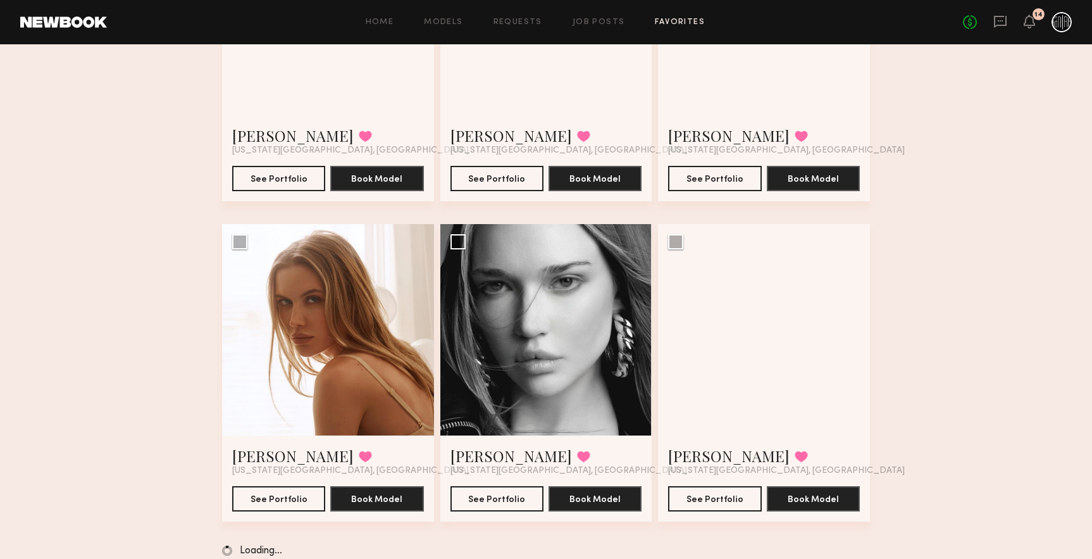
scroll to position [264, 0]
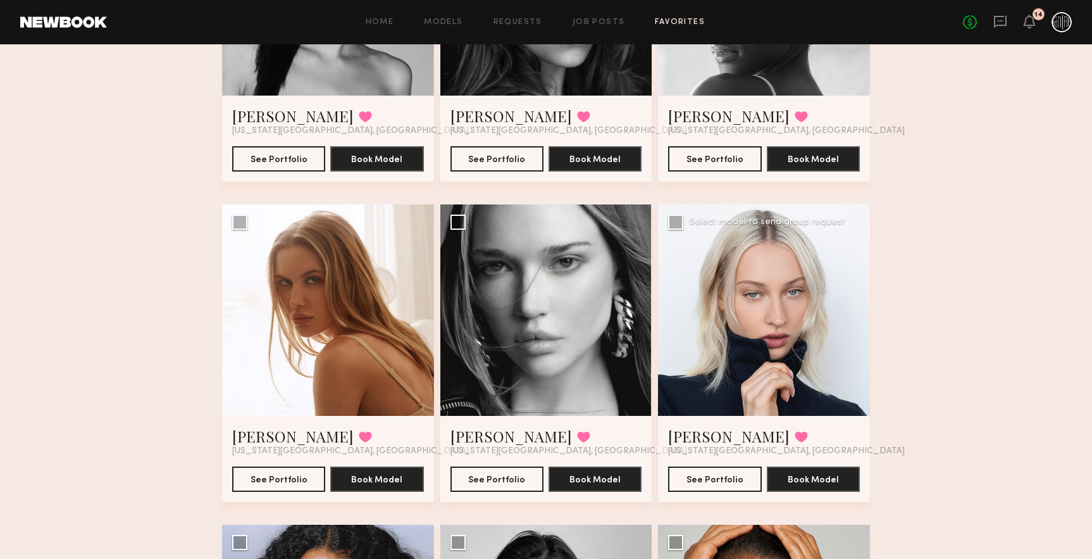
click at [671, 318] on div at bounding box center [764, 310] width 212 height 212
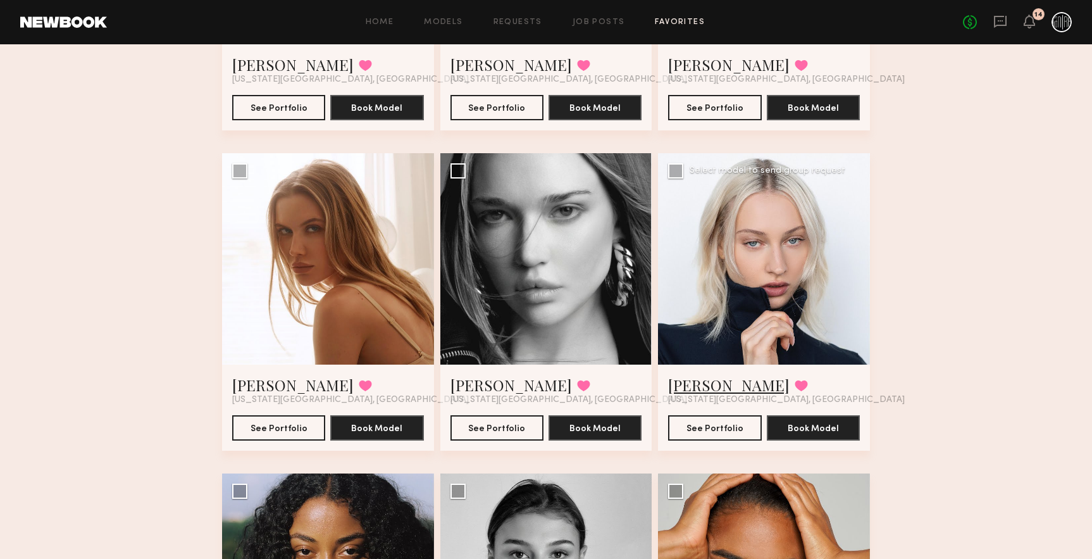
scroll to position [343, 0]
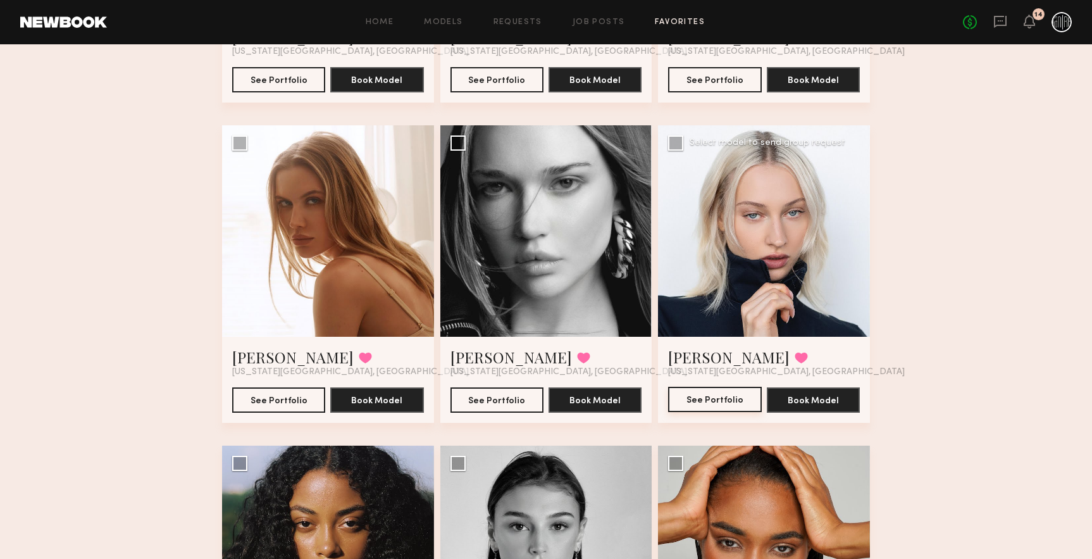
click at [719, 400] on button "See Portfolio" at bounding box center [714, 398] width 93 height 25
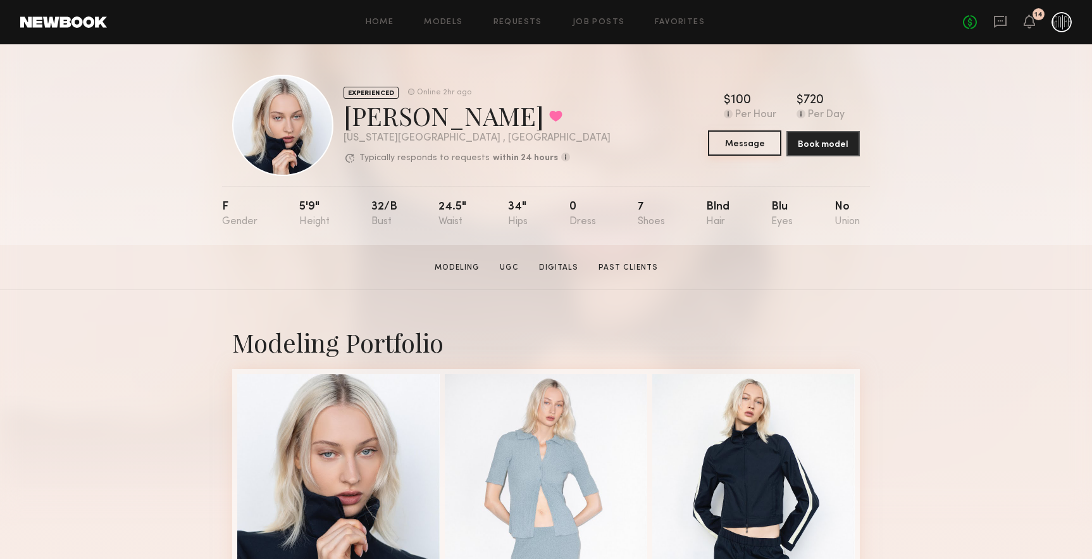
click at [756, 146] on button "Message" at bounding box center [744, 142] width 73 height 25
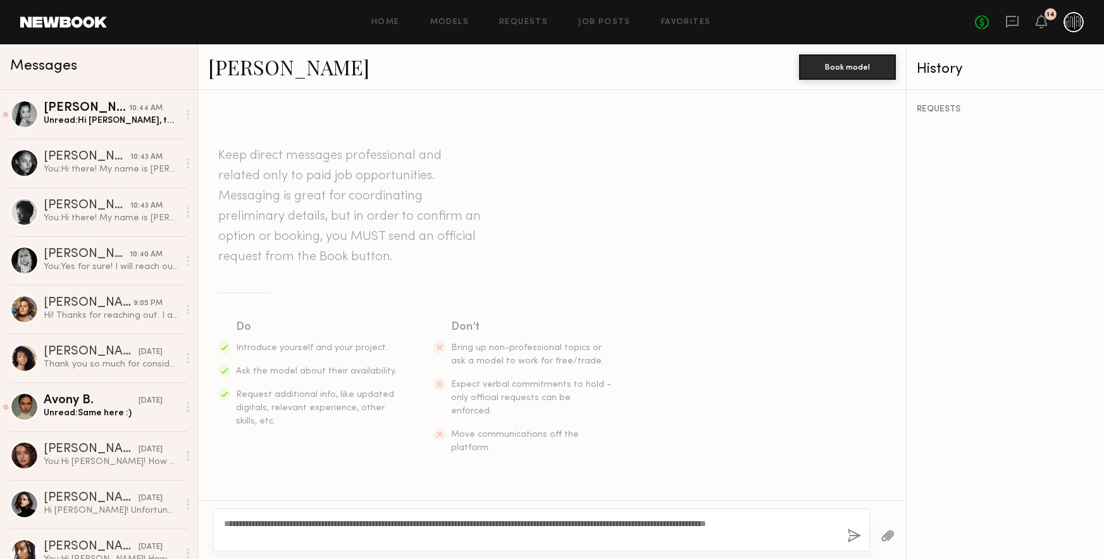
type textarea "**********"
click at [854, 531] on button "button" at bounding box center [854, 536] width 14 height 16
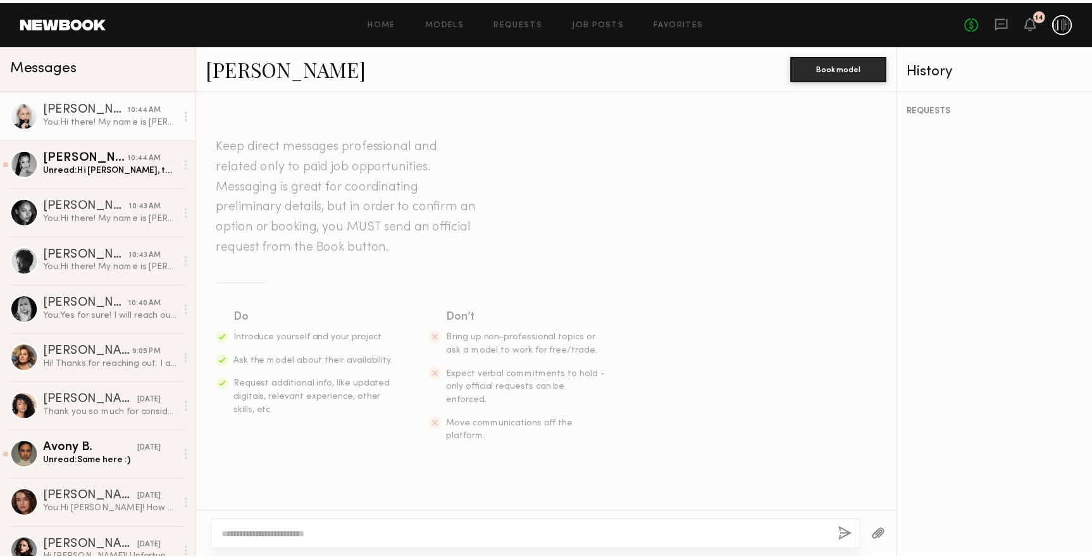
scroll to position [137, 0]
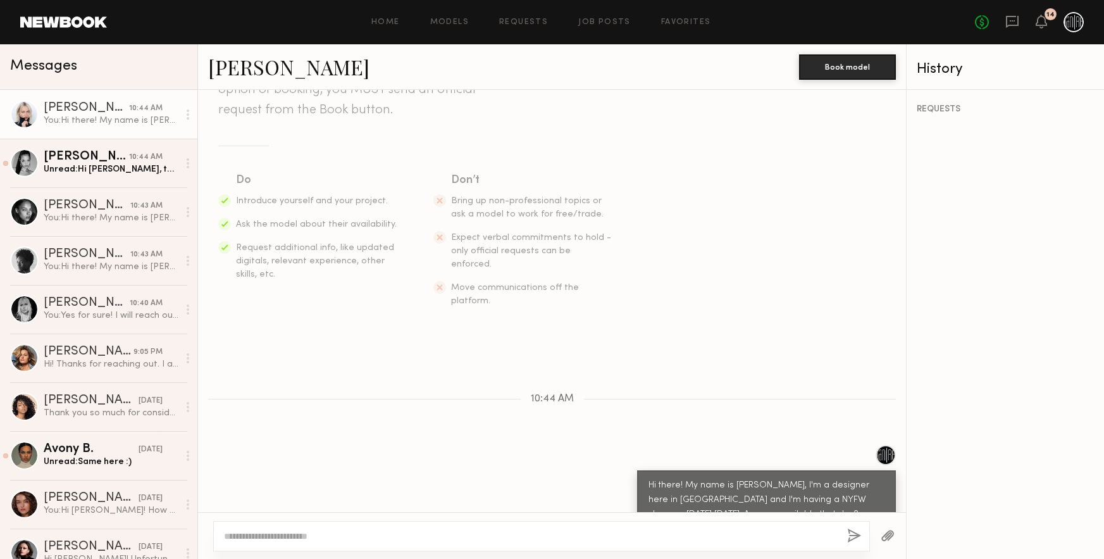
click at [56, 20] on link at bounding box center [63, 21] width 87 height 11
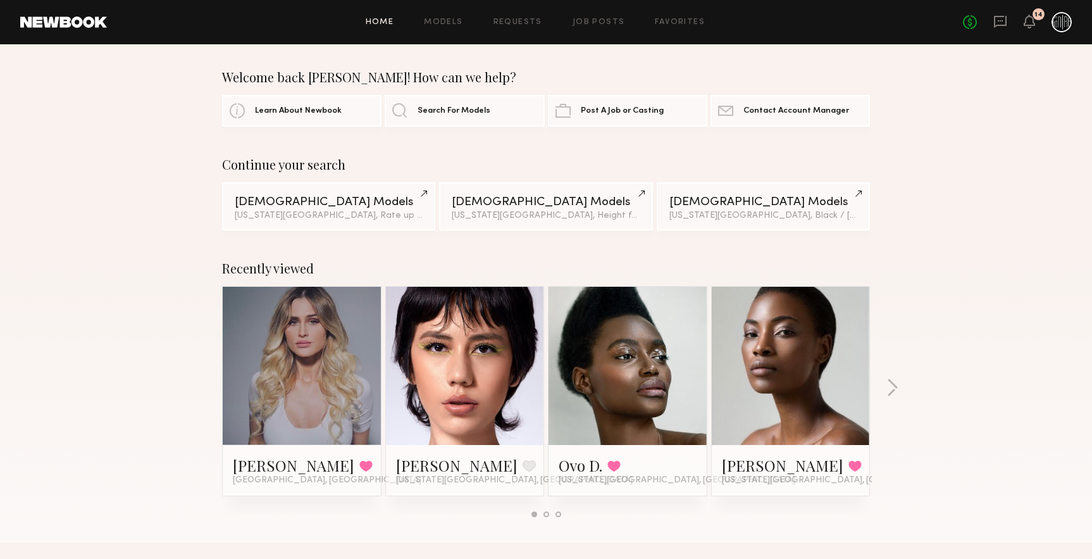
click at [652, 28] on div "Home Models Requests Job Posts Favorites Sign Out No fees up to $5,000 14" at bounding box center [589, 22] width 965 height 20
click at [682, 25] on link "Favorites" at bounding box center [680, 22] width 50 height 8
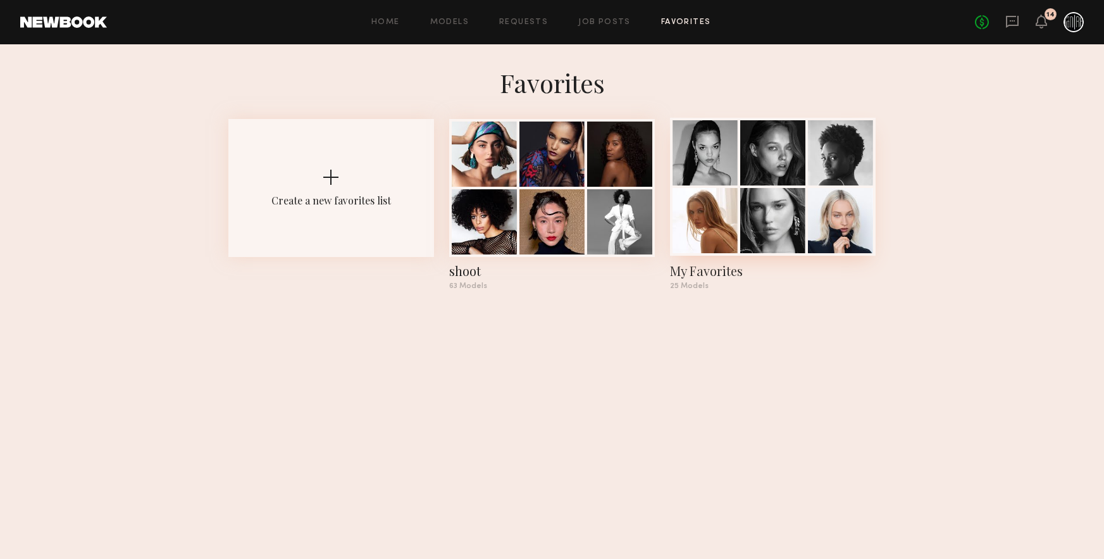
click at [741, 228] on div at bounding box center [772, 220] width 65 height 65
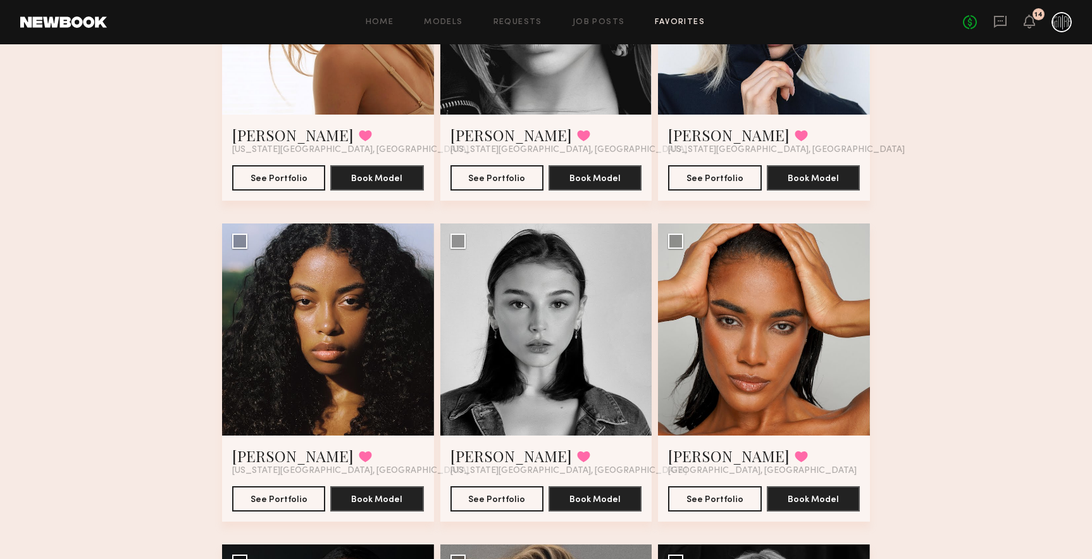
scroll to position [580, 0]
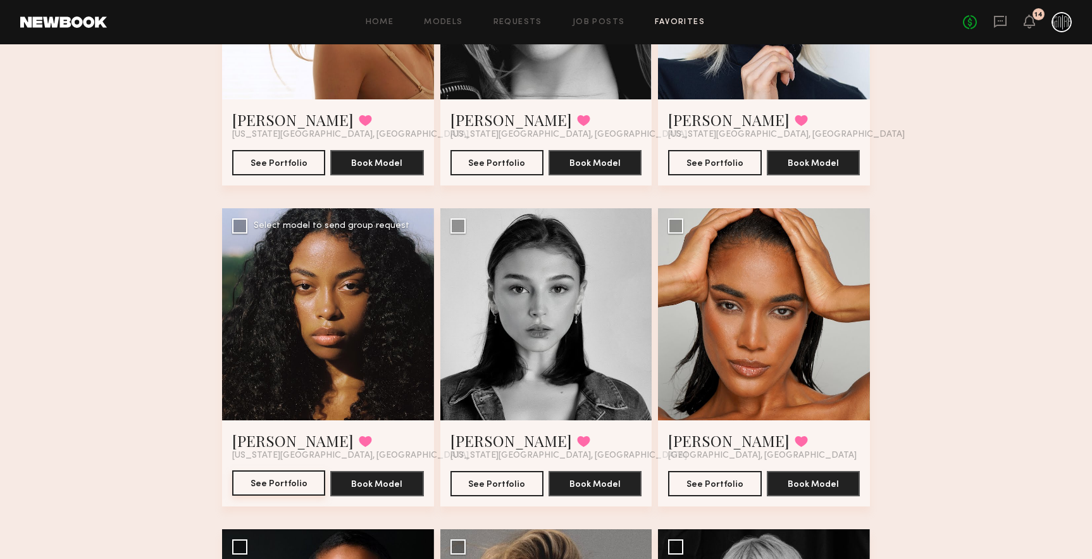
click at [309, 488] on button "See Portfolio" at bounding box center [278, 482] width 93 height 25
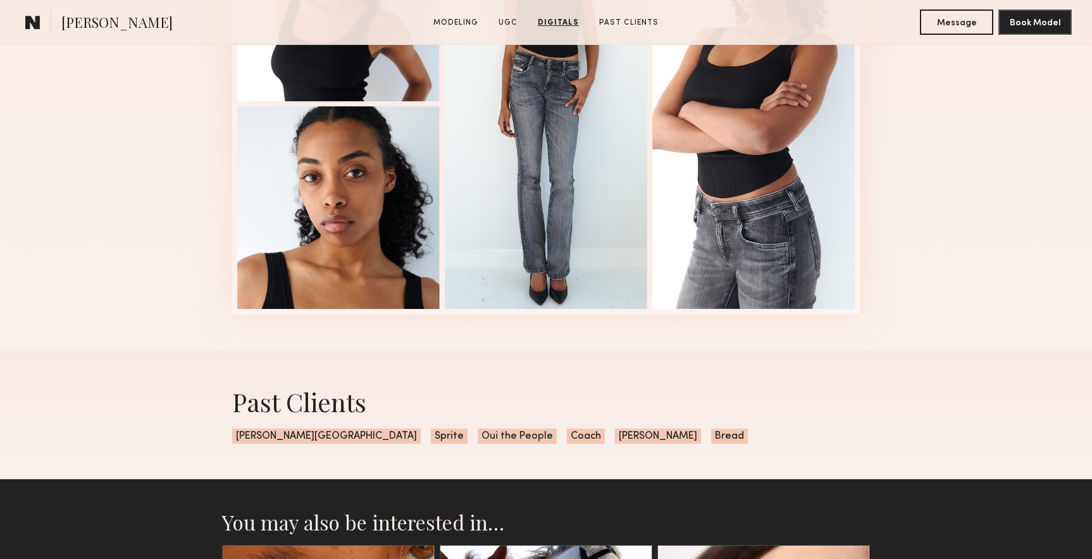
scroll to position [1660, 0]
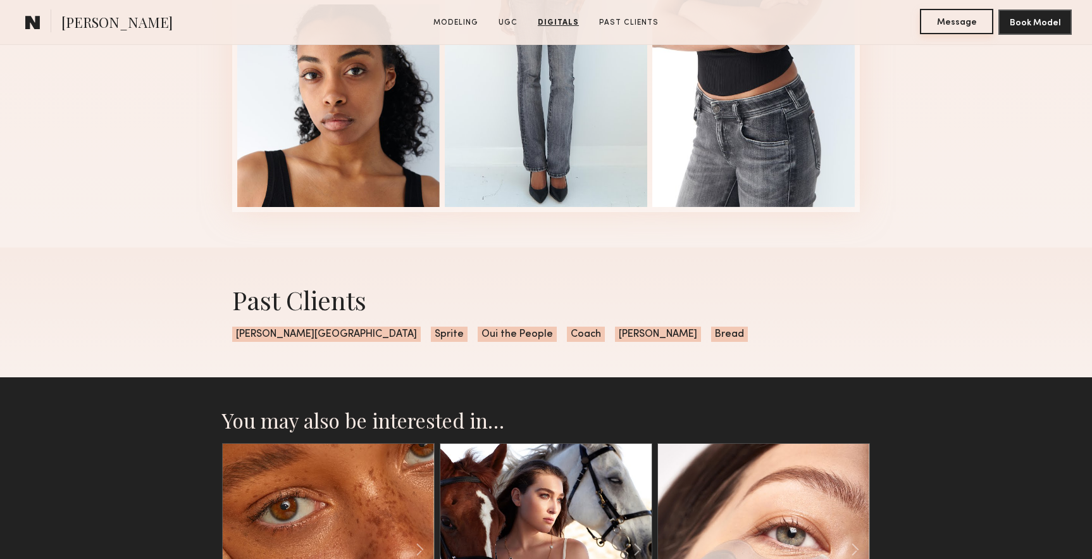
click at [963, 23] on button "Message" at bounding box center [956, 21] width 73 height 25
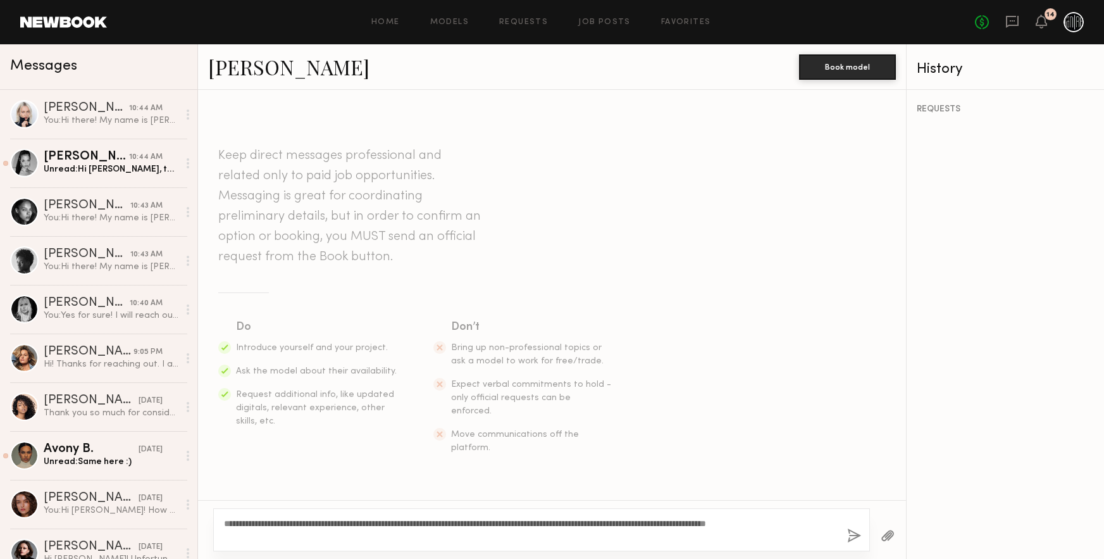
type textarea "**********"
click at [849, 535] on button "button" at bounding box center [854, 536] width 14 height 16
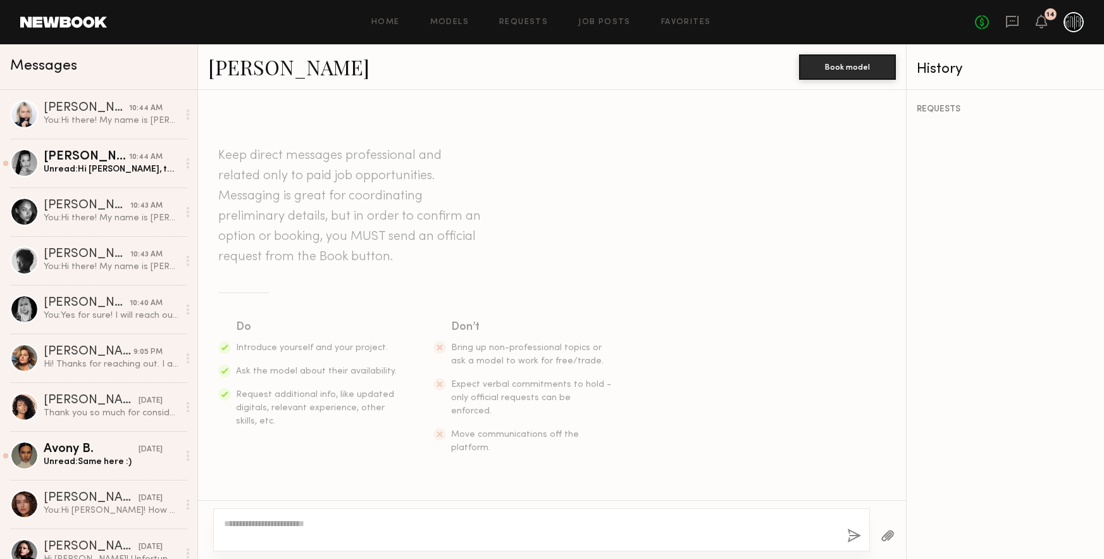
scroll to position [137, 0]
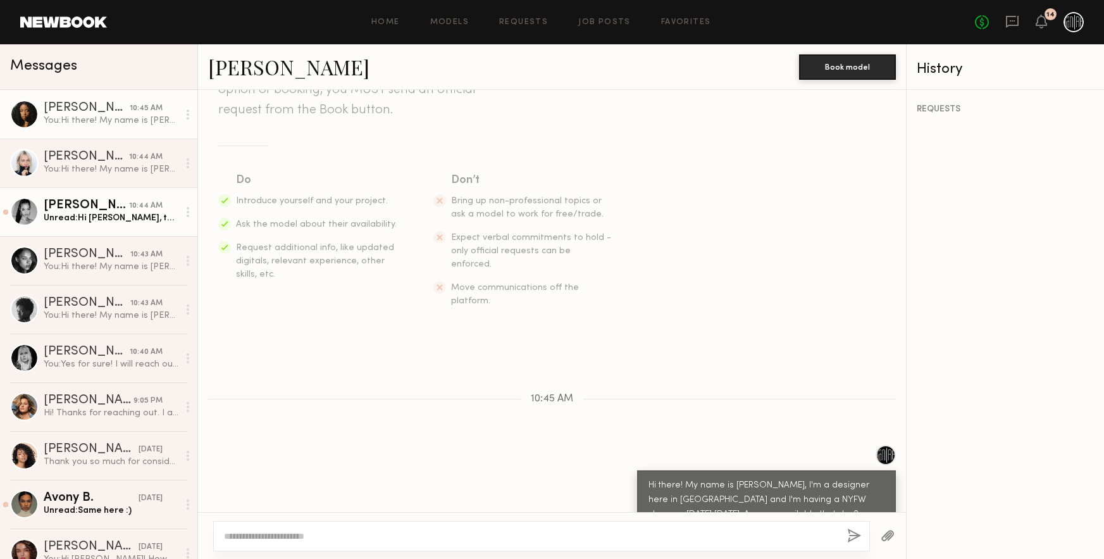
click at [151, 218] on div "Unread: Hi Megan, thank you so much for your interest! I am unfortunately booke…" at bounding box center [111, 218] width 135 height 12
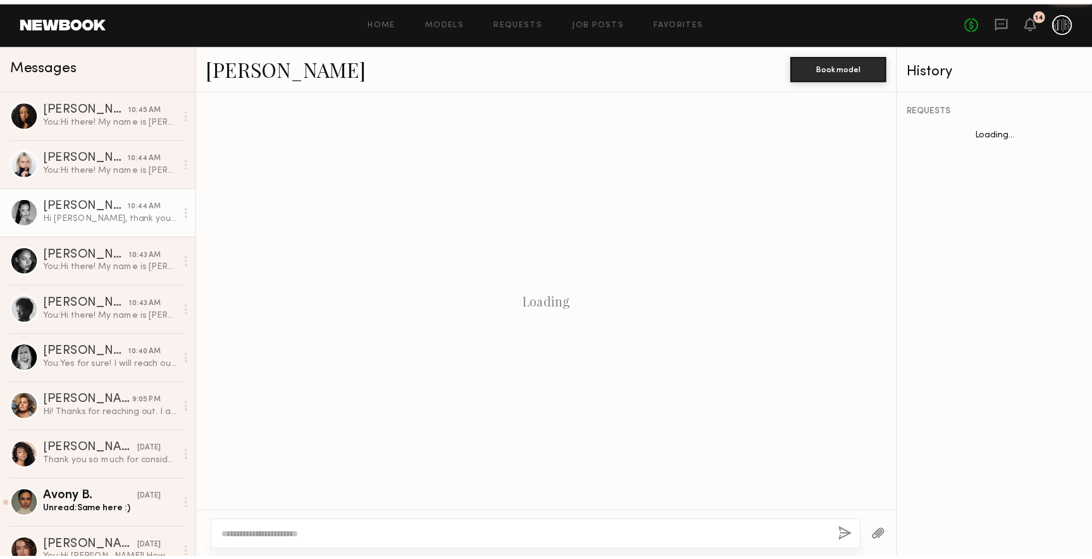
scroll to position [187, 0]
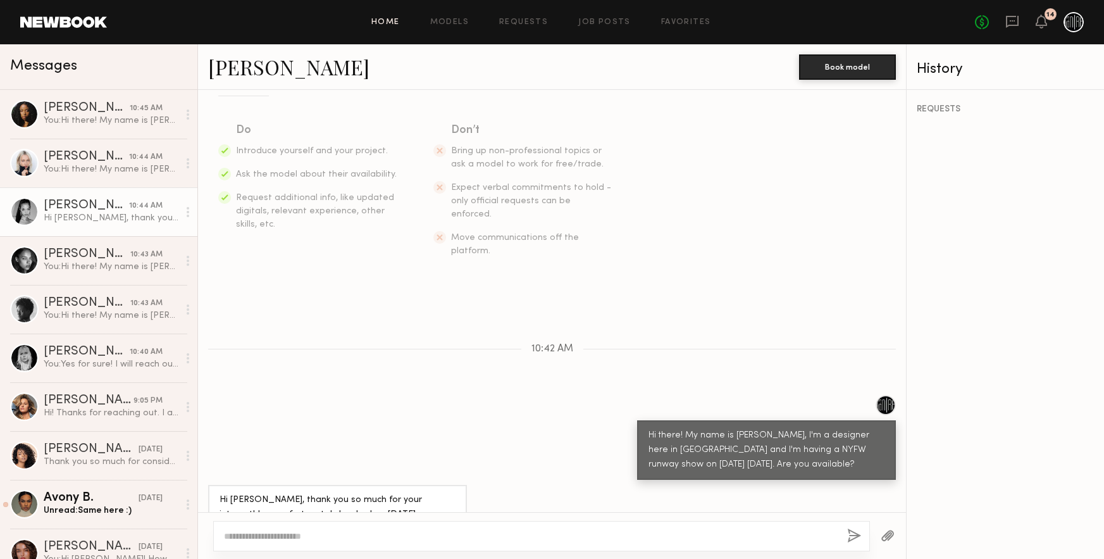
click at [396, 24] on link "Home" at bounding box center [385, 22] width 28 height 8
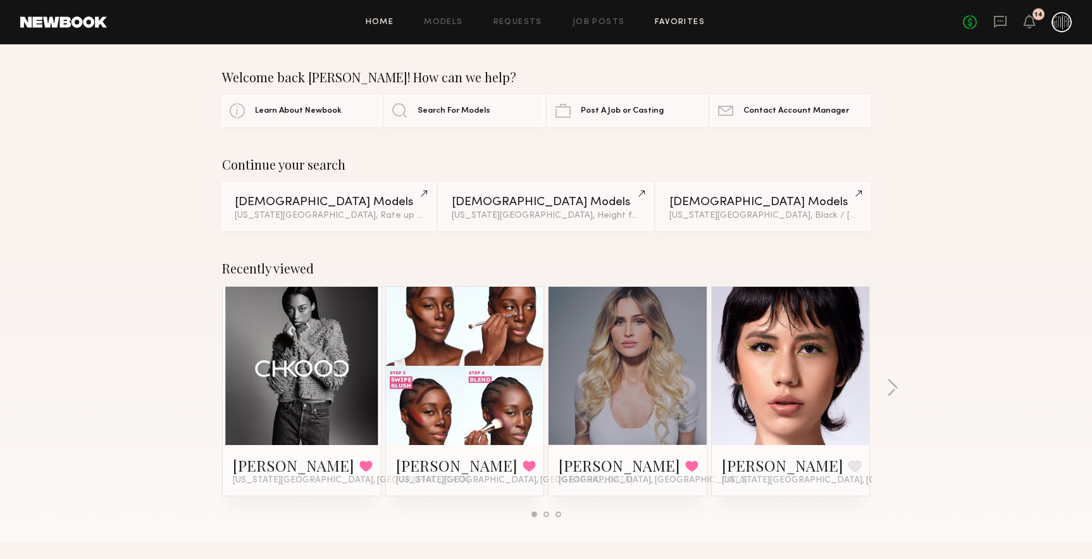
click at [672, 23] on link "Favorites" at bounding box center [680, 22] width 50 height 8
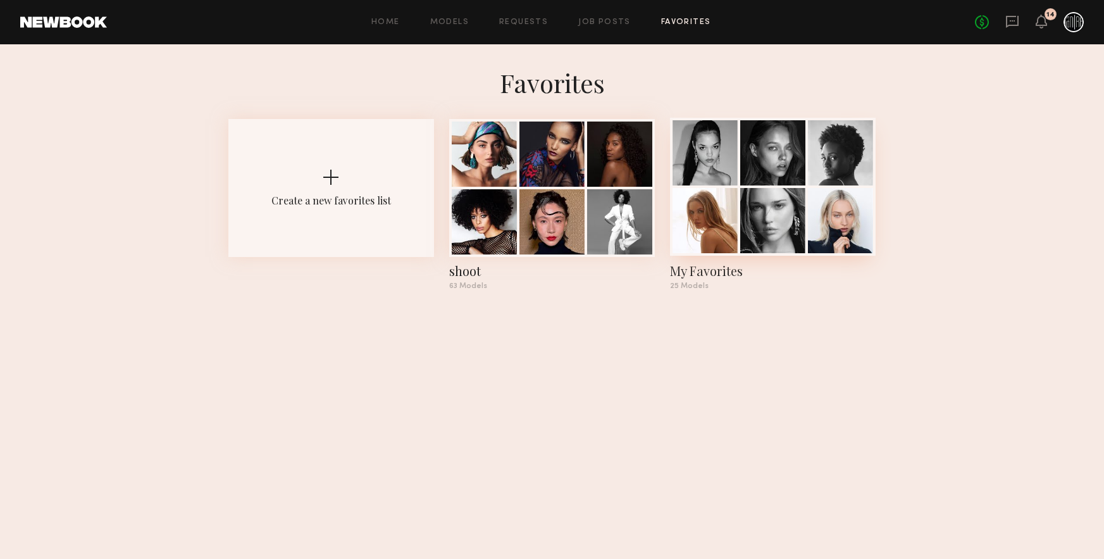
click at [738, 232] on div at bounding box center [773, 187] width 206 height 138
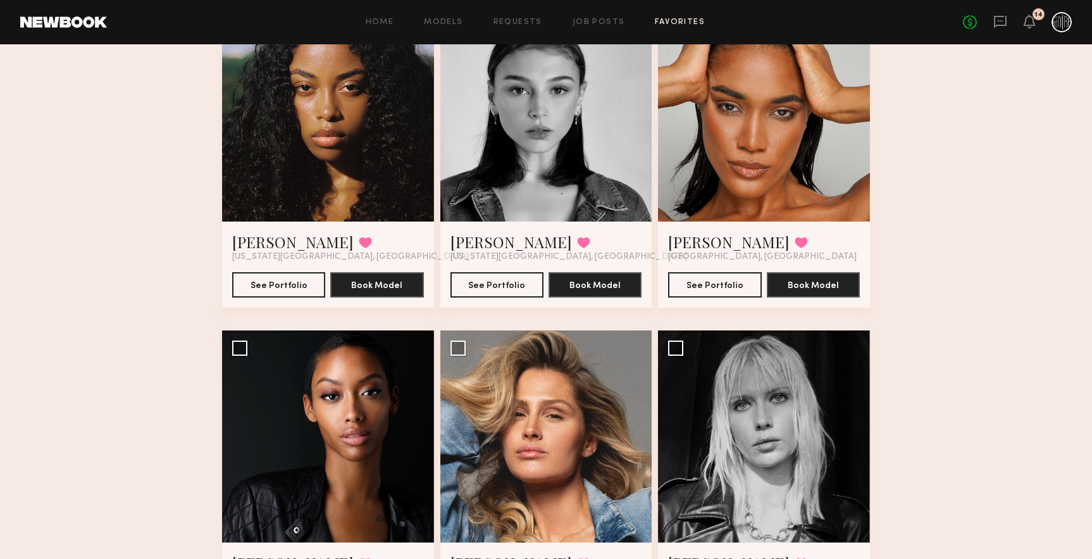
scroll to position [817, 0]
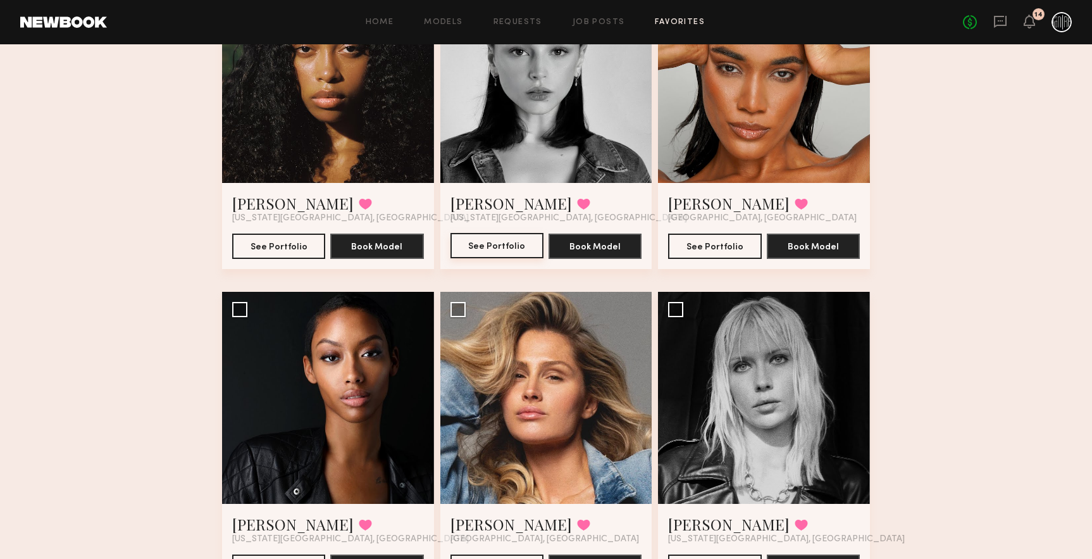
click at [510, 250] on button "See Portfolio" at bounding box center [496, 245] width 93 height 25
click at [390, 449] on div at bounding box center [328, 398] width 212 height 212
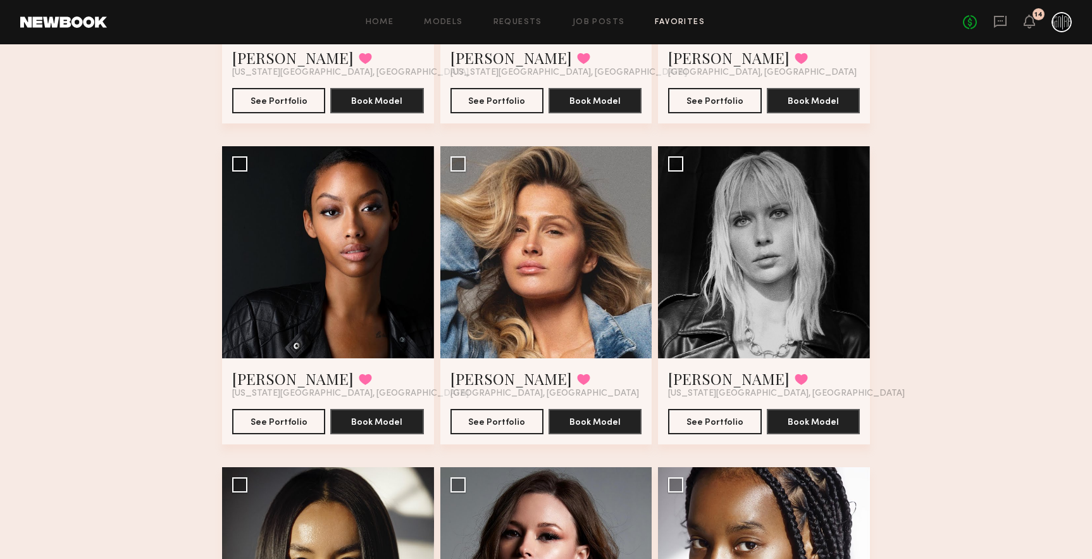
scroll to position [975, 0]
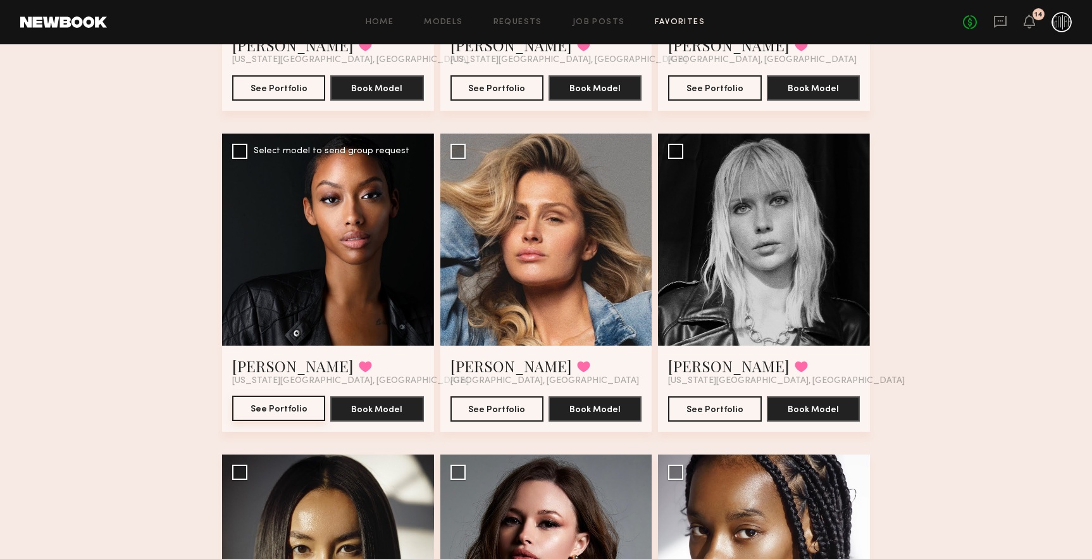
click at [273, 401] on button "See Portfolio" at bounding box center [278, 407] width 93 height 25
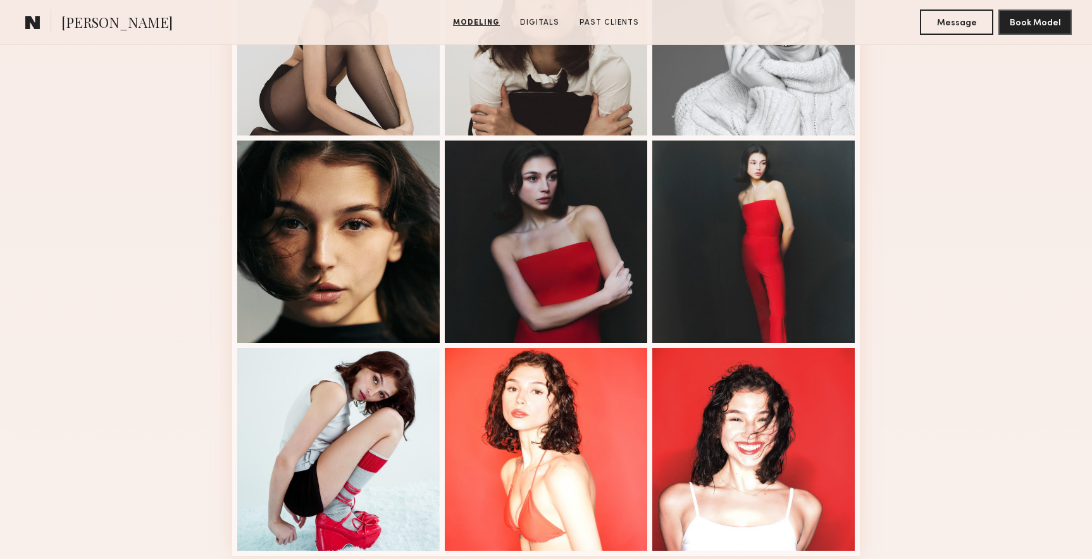
scroll to position [633, 0]
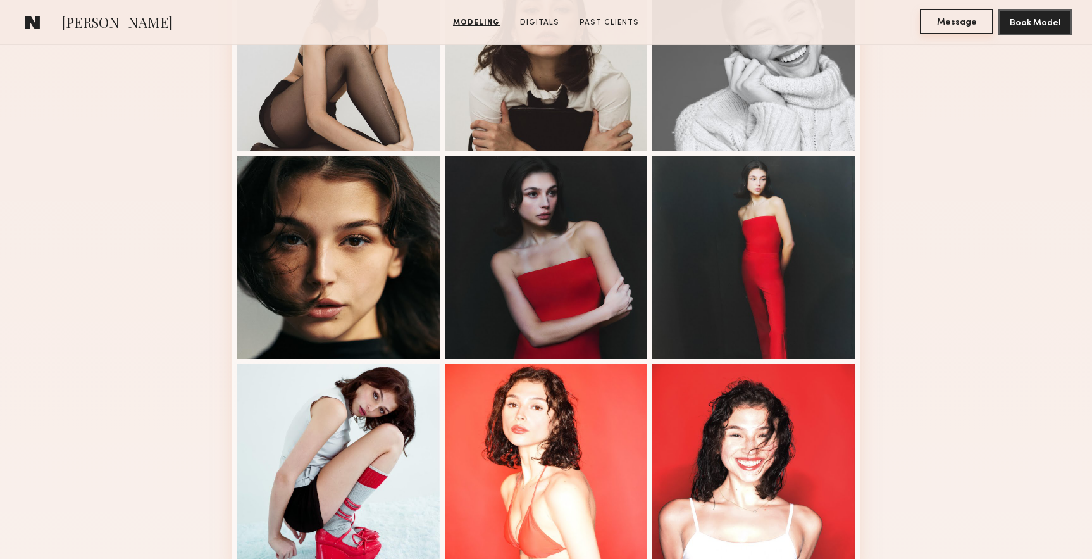
click at [978, 25] on button "Message" at bounding box center [956, 21] width 73 height 25
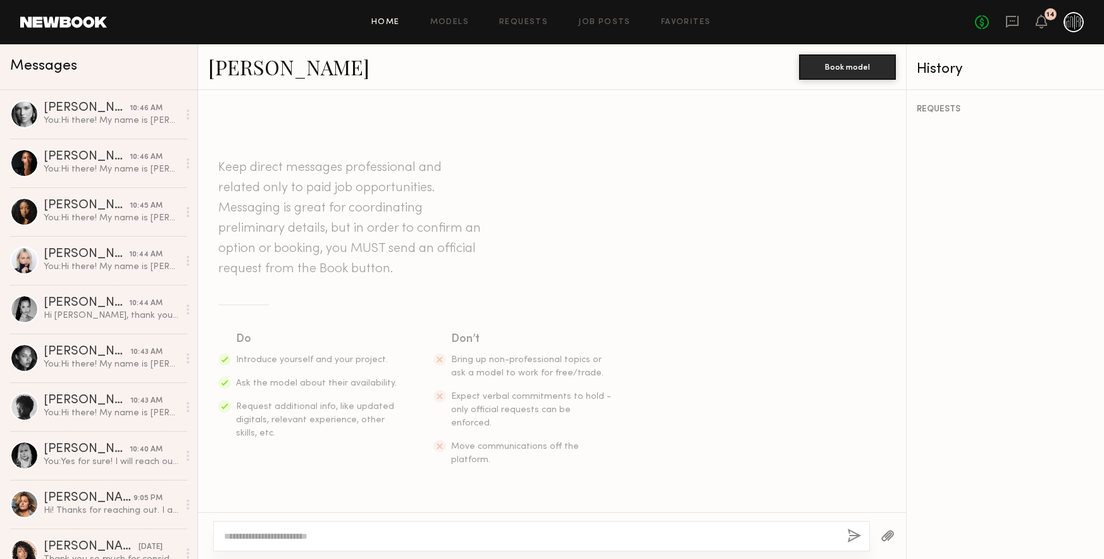
click at [395, 20] on link "Home" at bounding box center [385, 22] width 28 height 8
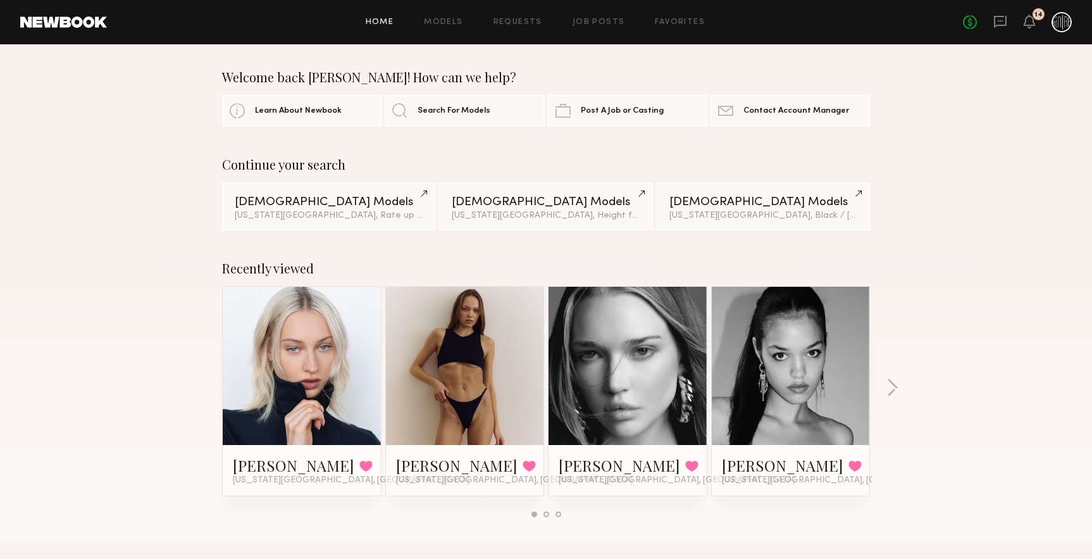
click at [680, 33] on header "Home Models Requests Job Posts Favorites Sign Out No fees up to $5,000 14" at bounding box center [546, 22] width 1092 height 44
click at [676, 24] on link "Favorites" at bounding box center [680, 22] width 50 height 8
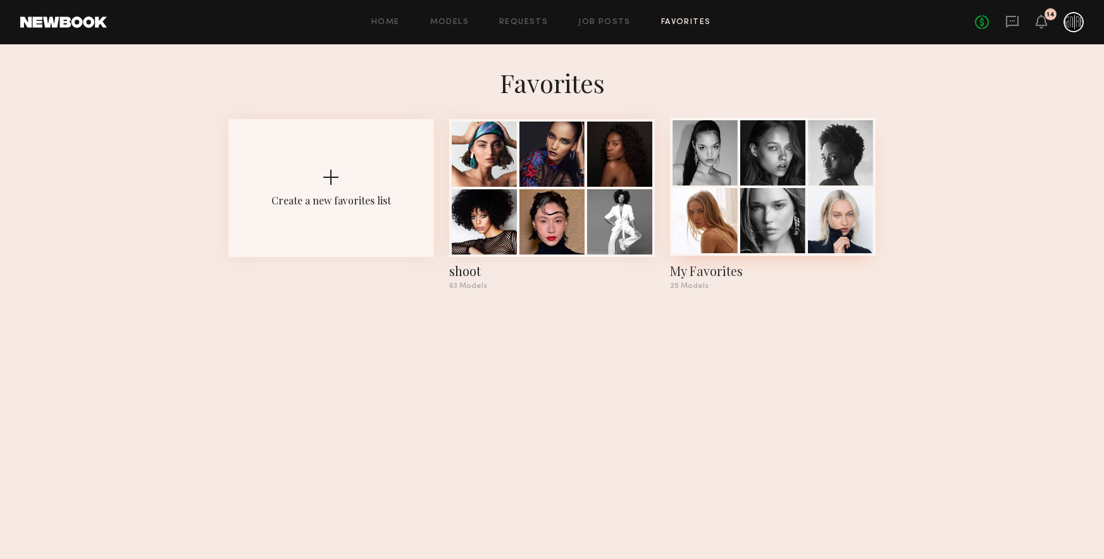
click at [754, 229] on div at bounding box center [772, 220] width 65 height 65
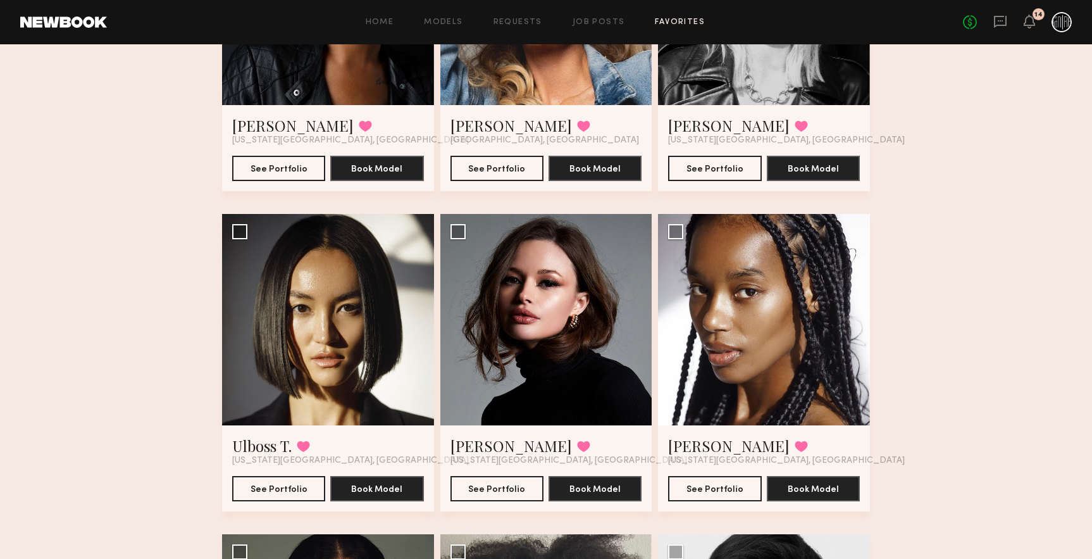
scroll to position [1213, 0]
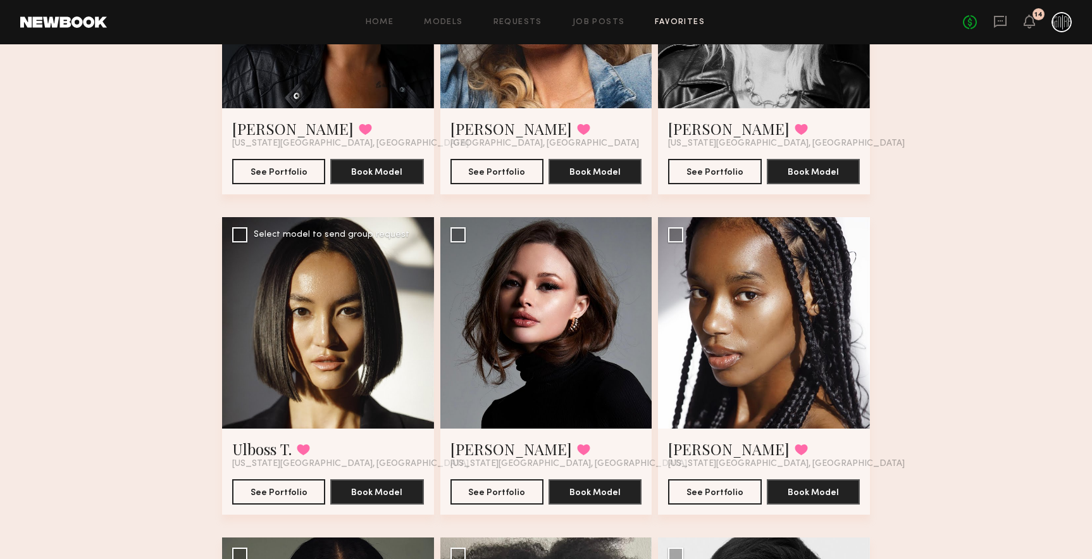
click at [401, 342] on div at bounding box center [328, 323] width 212 height 212
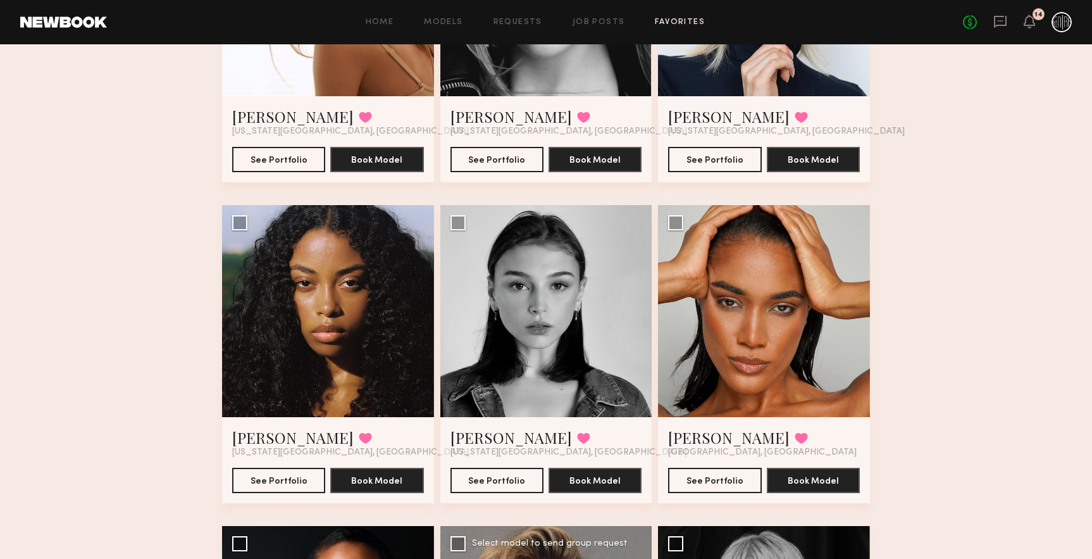
scroll to position [580, 0]
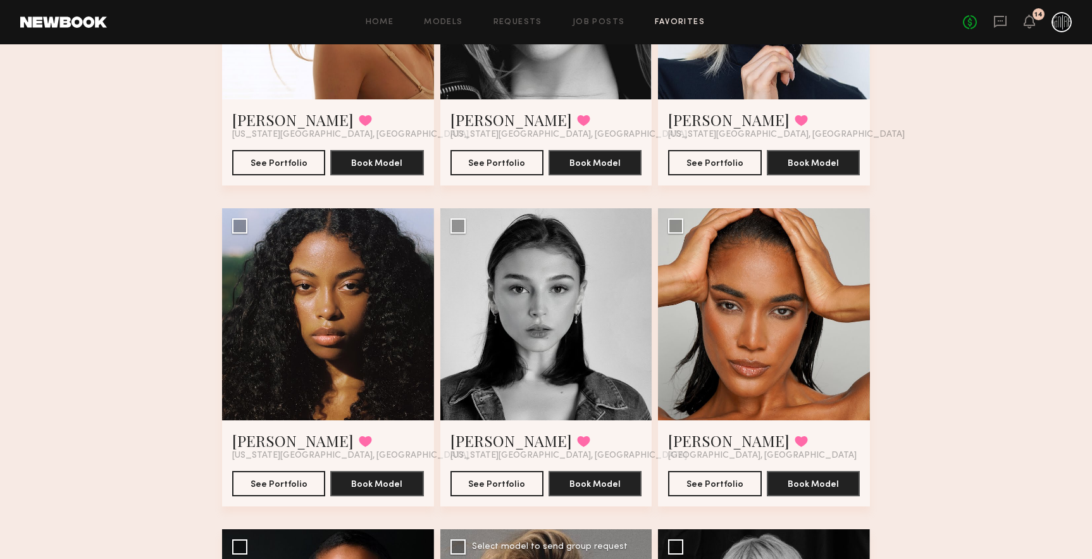
click at [598, 335] on div at bounding box center [546, 314] width 212 height 212
click at [521, 489] on button "See Portfolio" at bounding box center [496, 482] width 93 height 25
click at [999, 29] on link at bounding box center [1000, 23] width 14 height 16
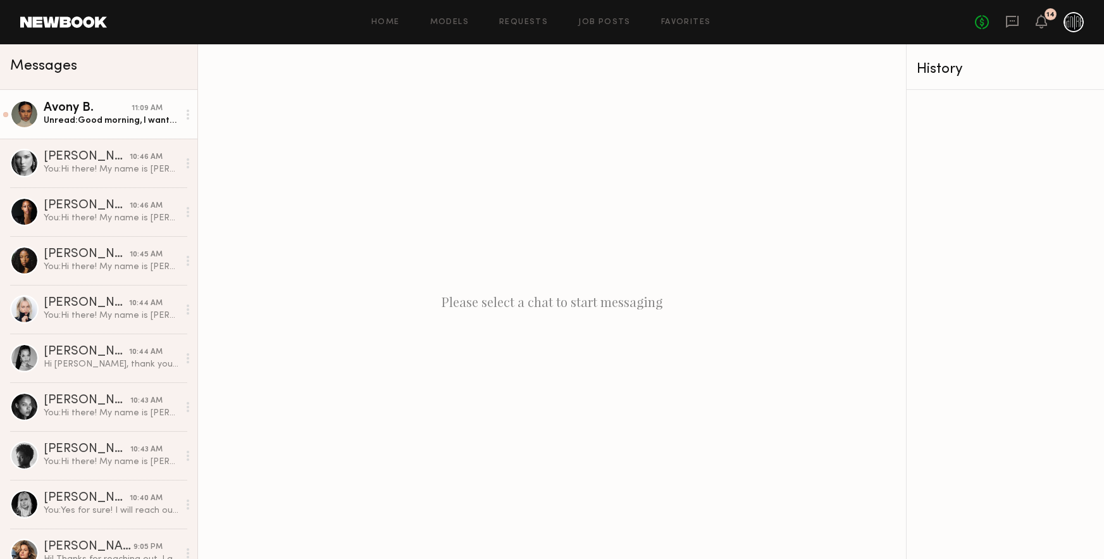
click at [151, 126] on div "Unread: Good morning, I wanted to let you know that I got out of my appointment…" at bounding box center [111, 120] width 135 height 12
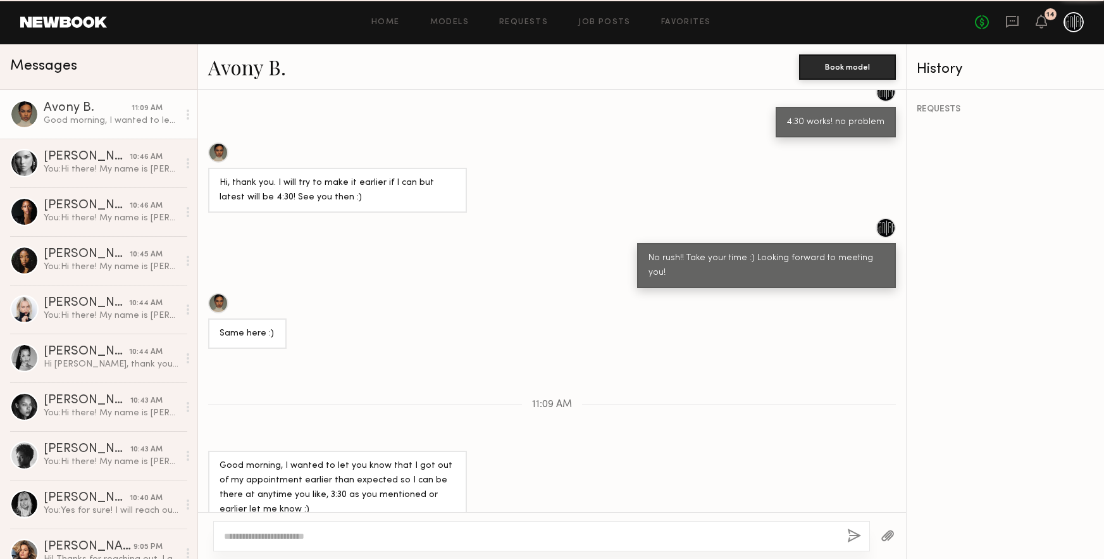
scroll to position [714, 0]
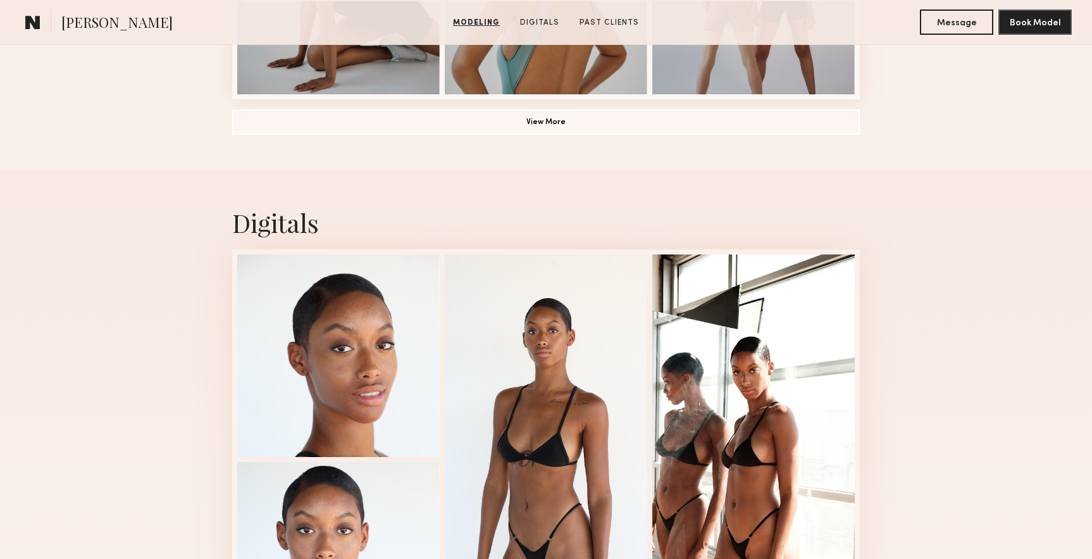
scroll to position [1107, 0]
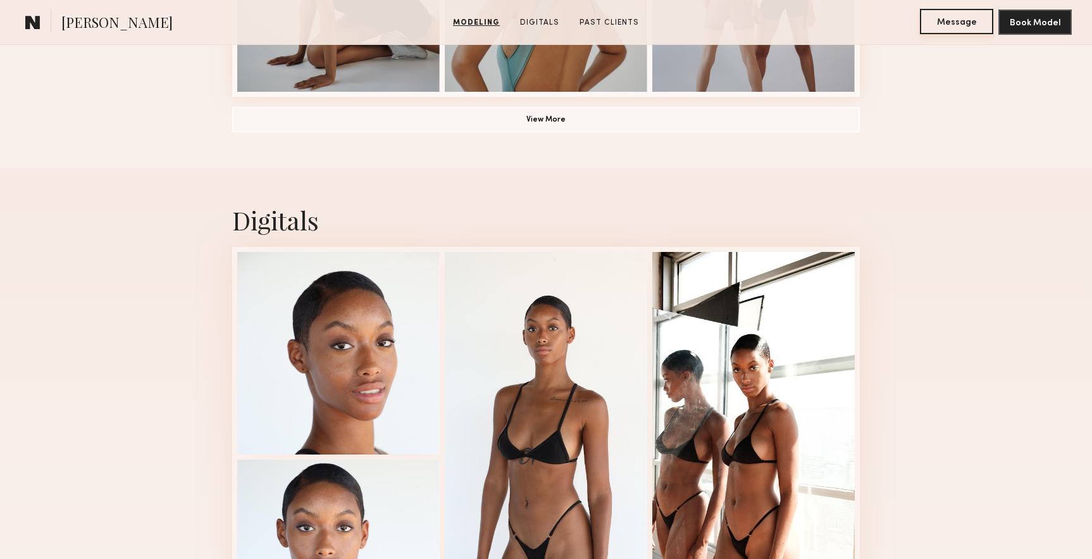
click at [944, 19] on button "Message" at bounding box center [956, 21] width 73 height 25
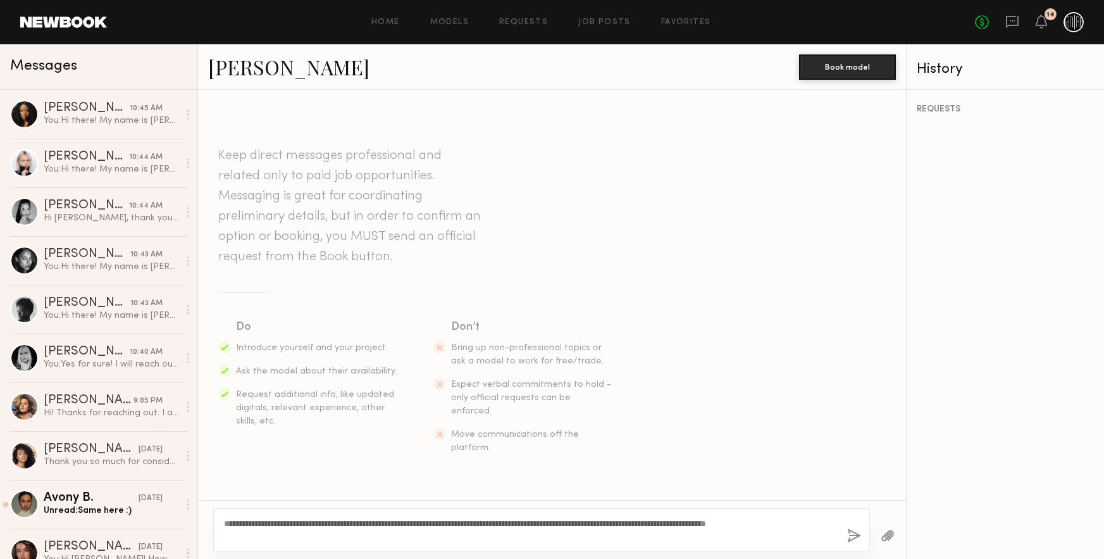
type textarea "**********"
click at [850, 542] on button "button" at bounding box center [854, 536] width 14 height 16
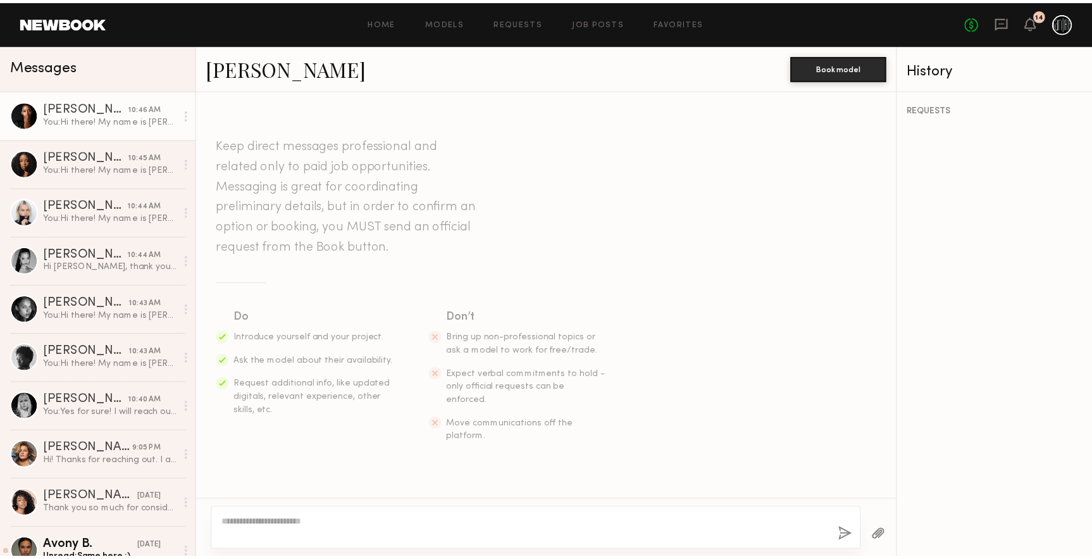
scroll to position [137, 0]
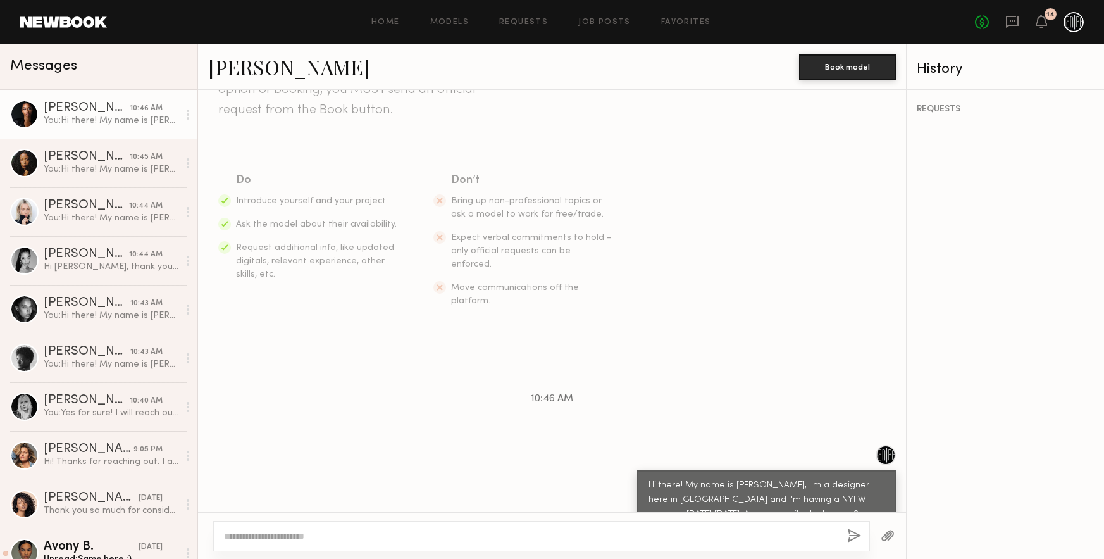
click at [44, 16] on link at bounding box center [63, 21] width 87 height 11
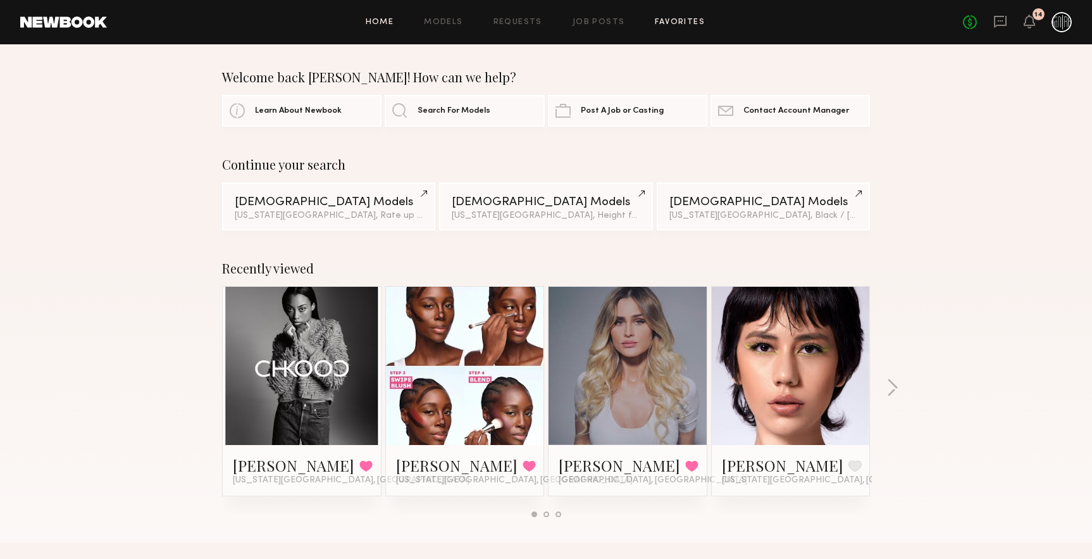
click at [674, 23] on link "Favorites" at bounding box center [680, 22] width 50 height 8
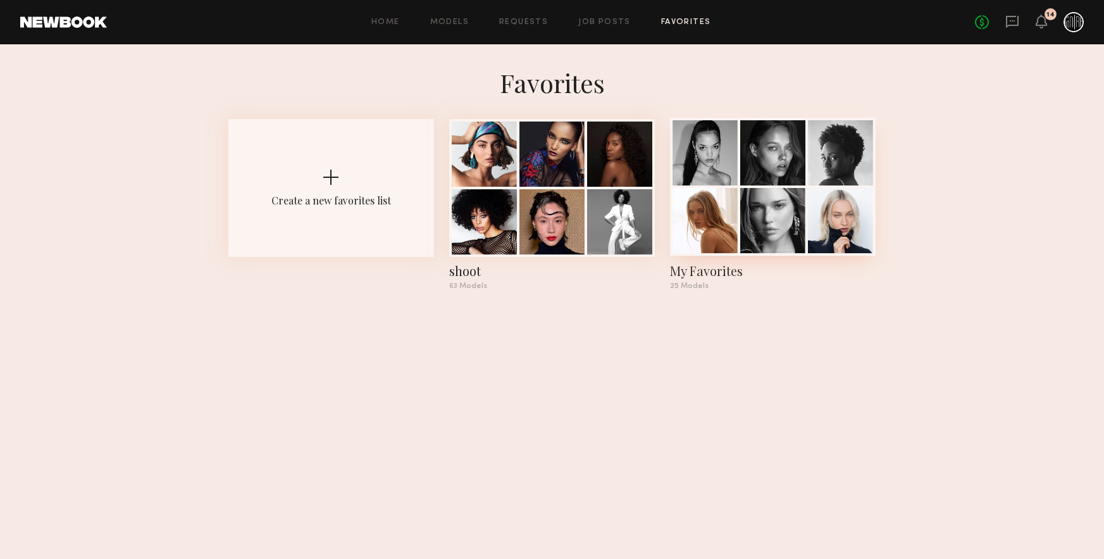
click at [732, 159] on div at bounding box center [704, 152] width 65 height 65
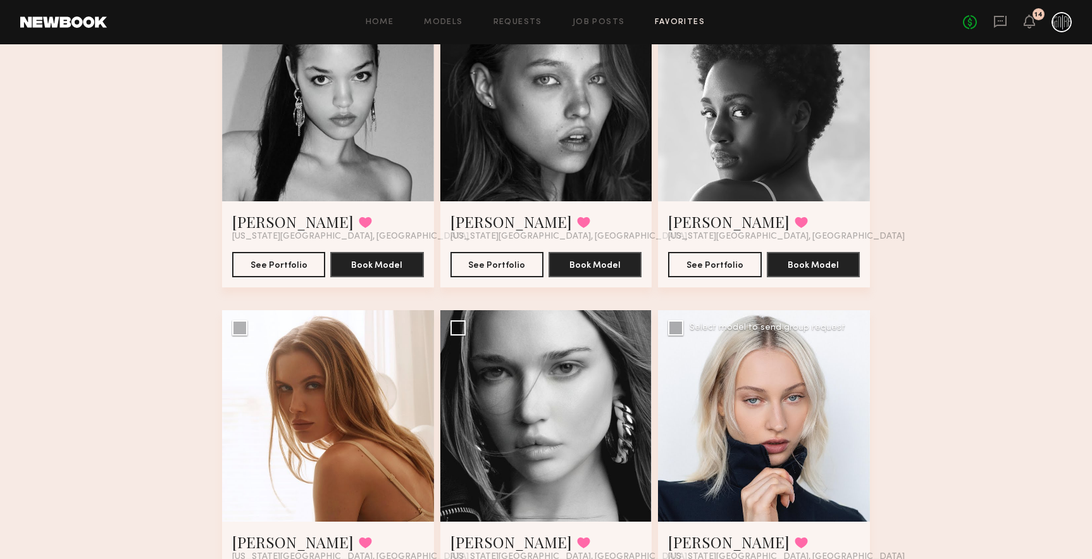
scroll to position [237, 0]
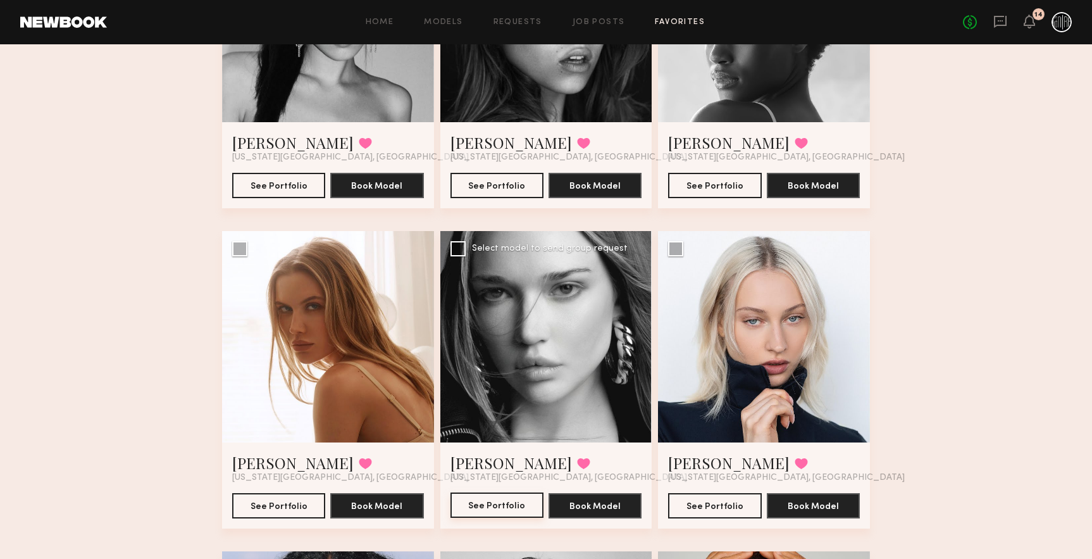
click at [517, 505] on button "See Portfolio" at bounding box center [496, 504] width 93 height 25
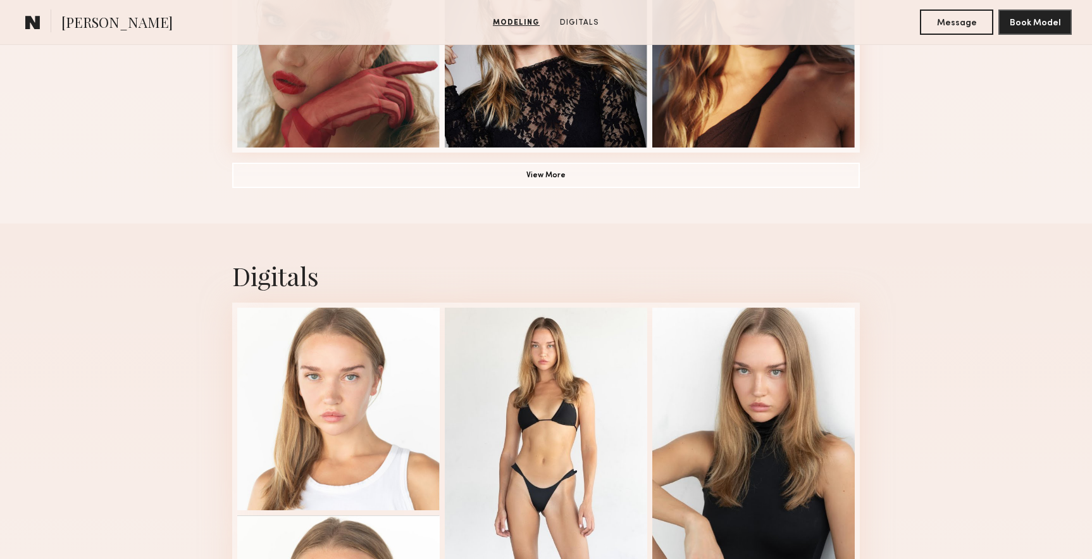
scroll to position [1265, 0]
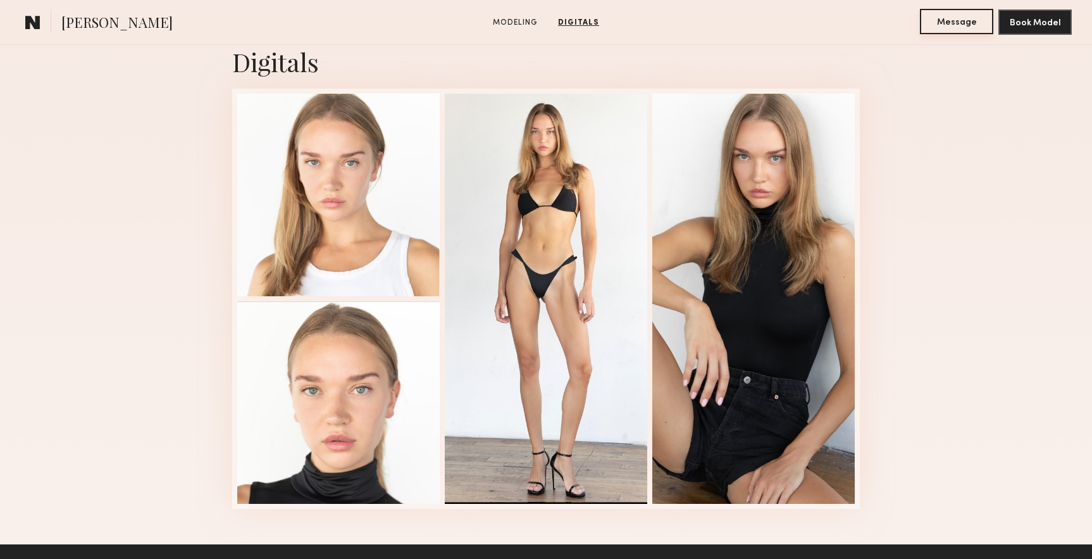
click at [935, 20] on button "Message" at bounding box center [956, 21] width 73 height 25
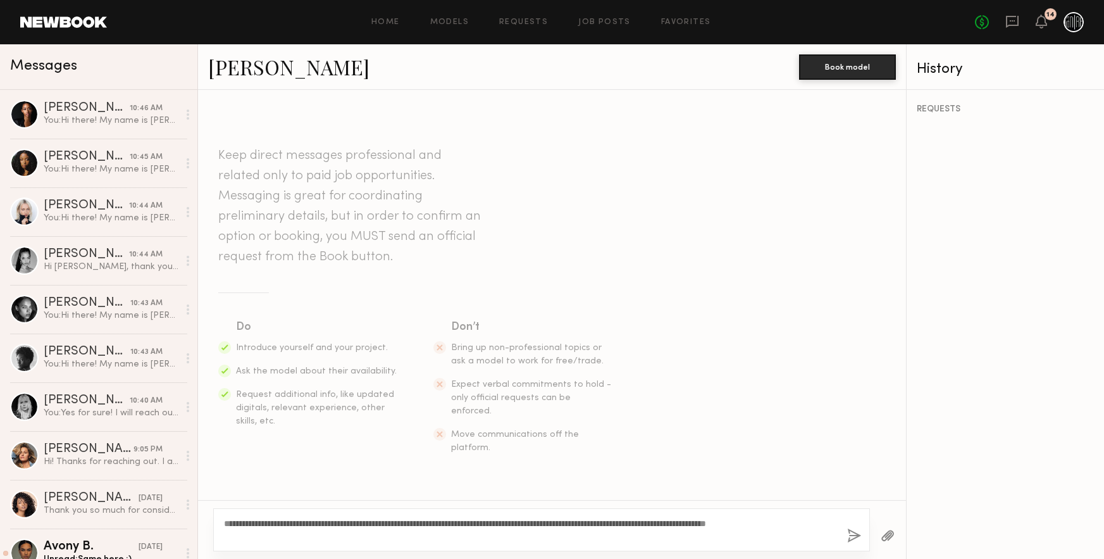
type textarea "**********"
click at [849, 534] on button "button" at bounding box center [854, 536] width 14 height 16
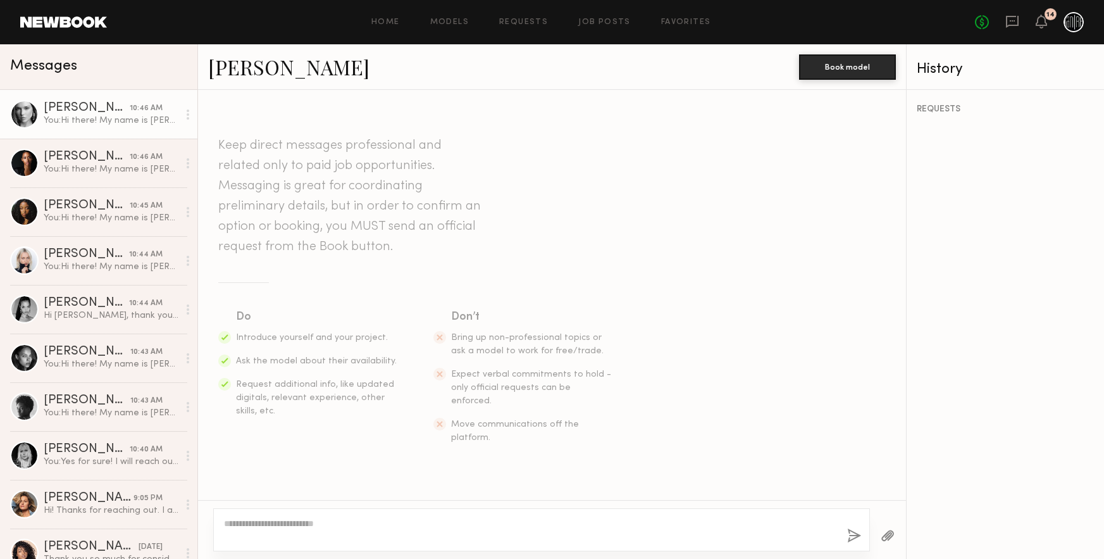
scroll to position [137, 0]
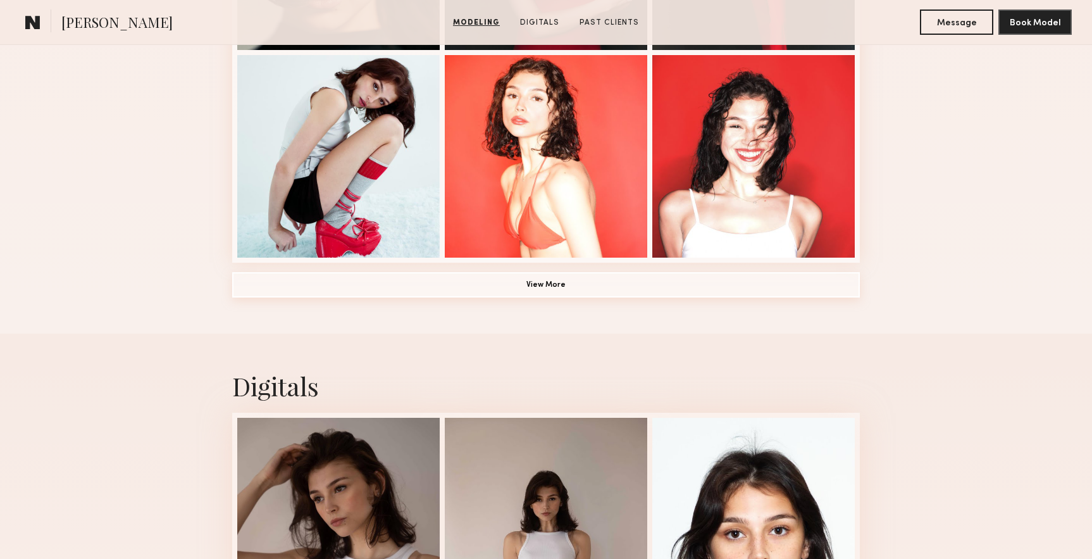
scroll to position [1028, 0]
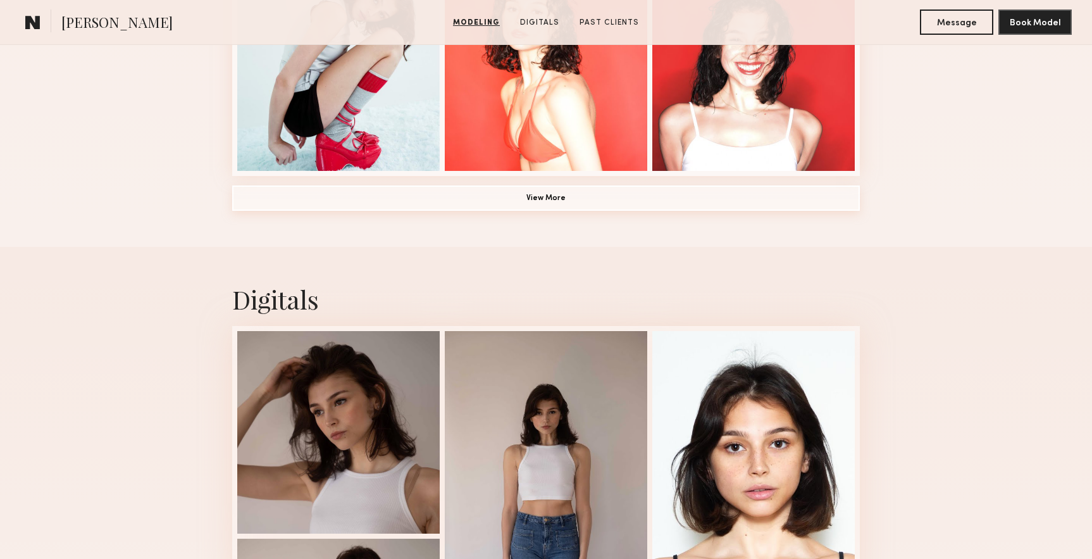
click at [579, 201] on button "View More" at bounding box center [546, 197] width 628 height 25
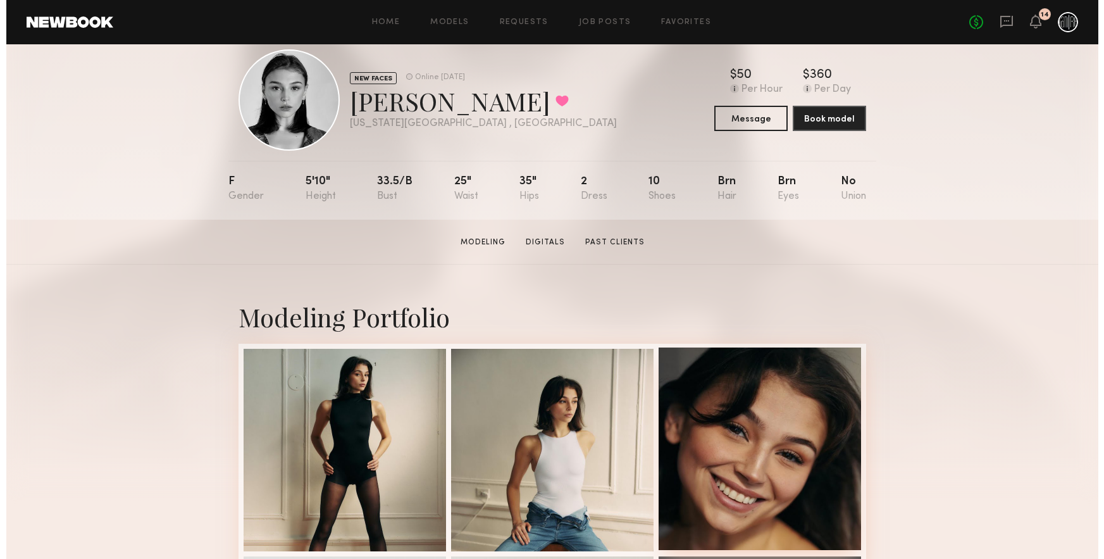
scroll to position [0, 0]
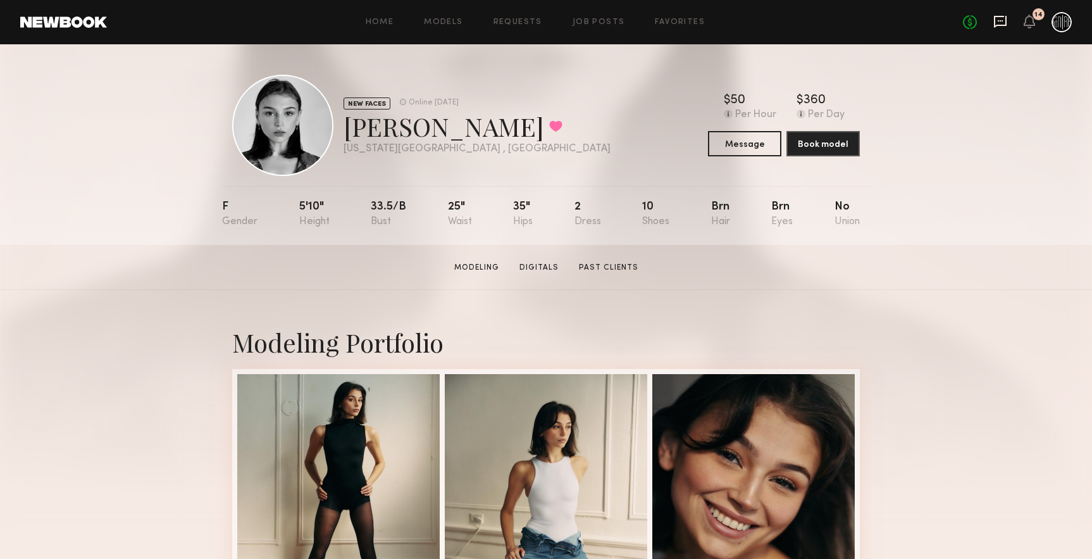
click at [1003, 16] on icon at bounding box center [1000, 22] width 13 height 12
